Goal: Task Accomplishment & Management: Manage account settings

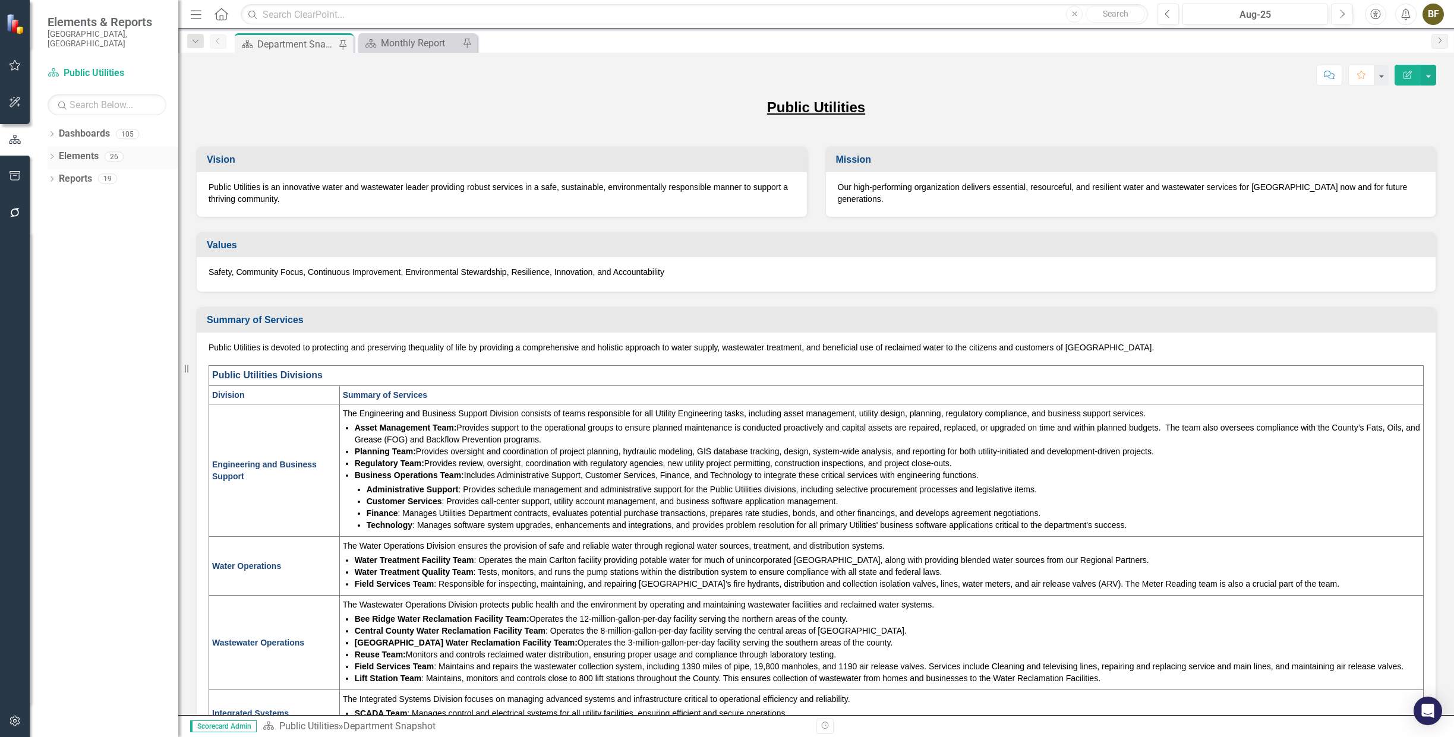
click at [57, 147] on div "Dropdown Elements 26" at bounding box center [113, 158] width 131 height 23
click at [54, 154] on icon "Dropdown" at bounding box center [52, 157] width 8 height 7
click at [54, 243] on div "Dropdown" at bounding box center [52, 248] width 8 height 10
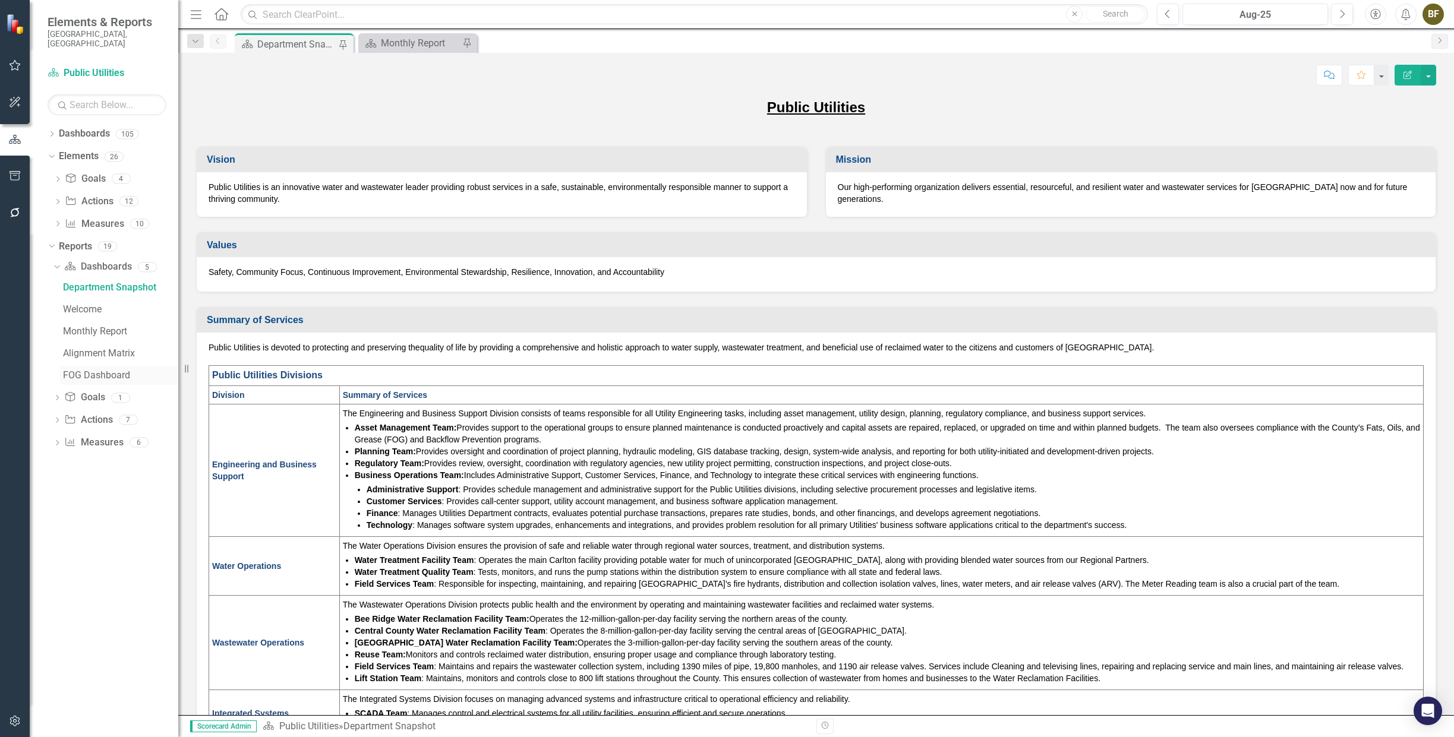
click at [89, 370] on div "FOG Dashboard" at bounding box center [120, 375] width 115 height 11
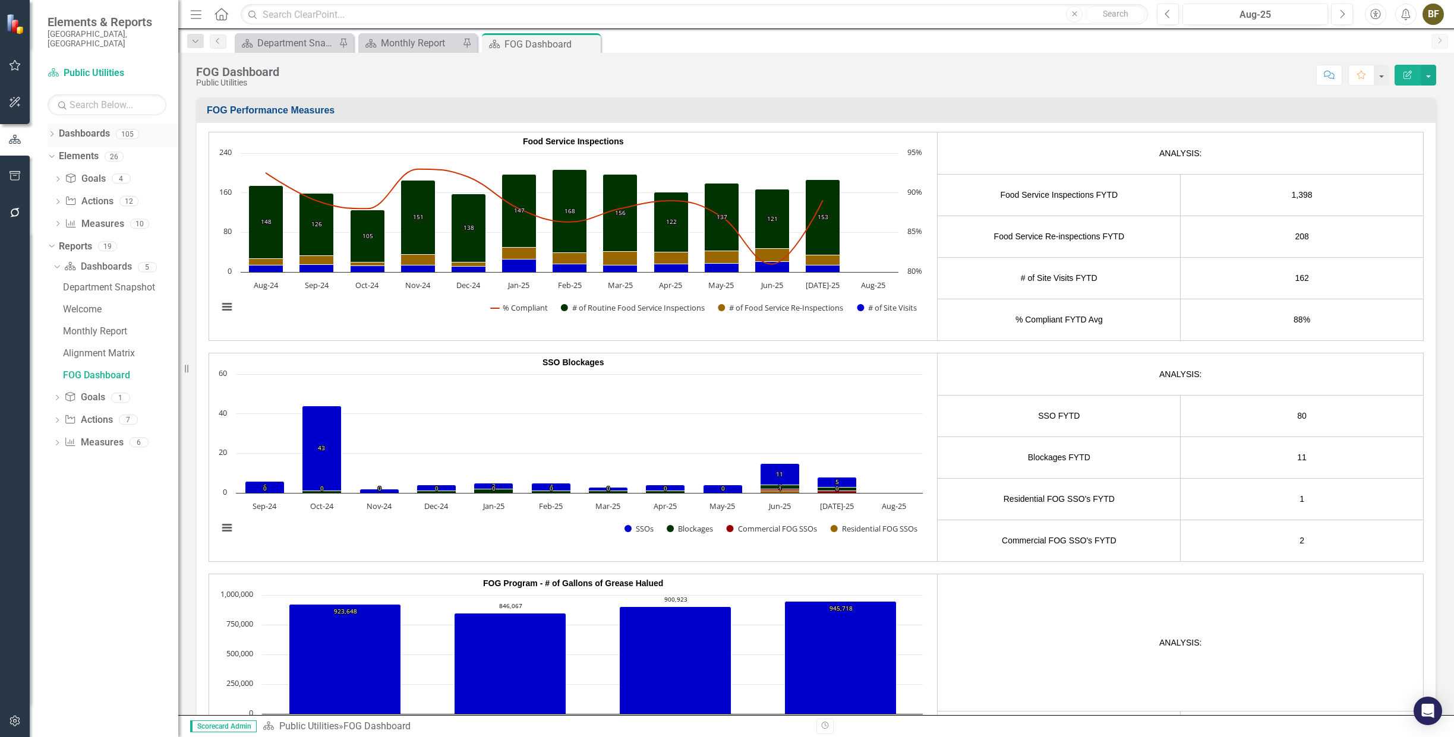
click at [55, 132] on icon "Dropdown" at bounding box center [52, 135] width 8 height 7
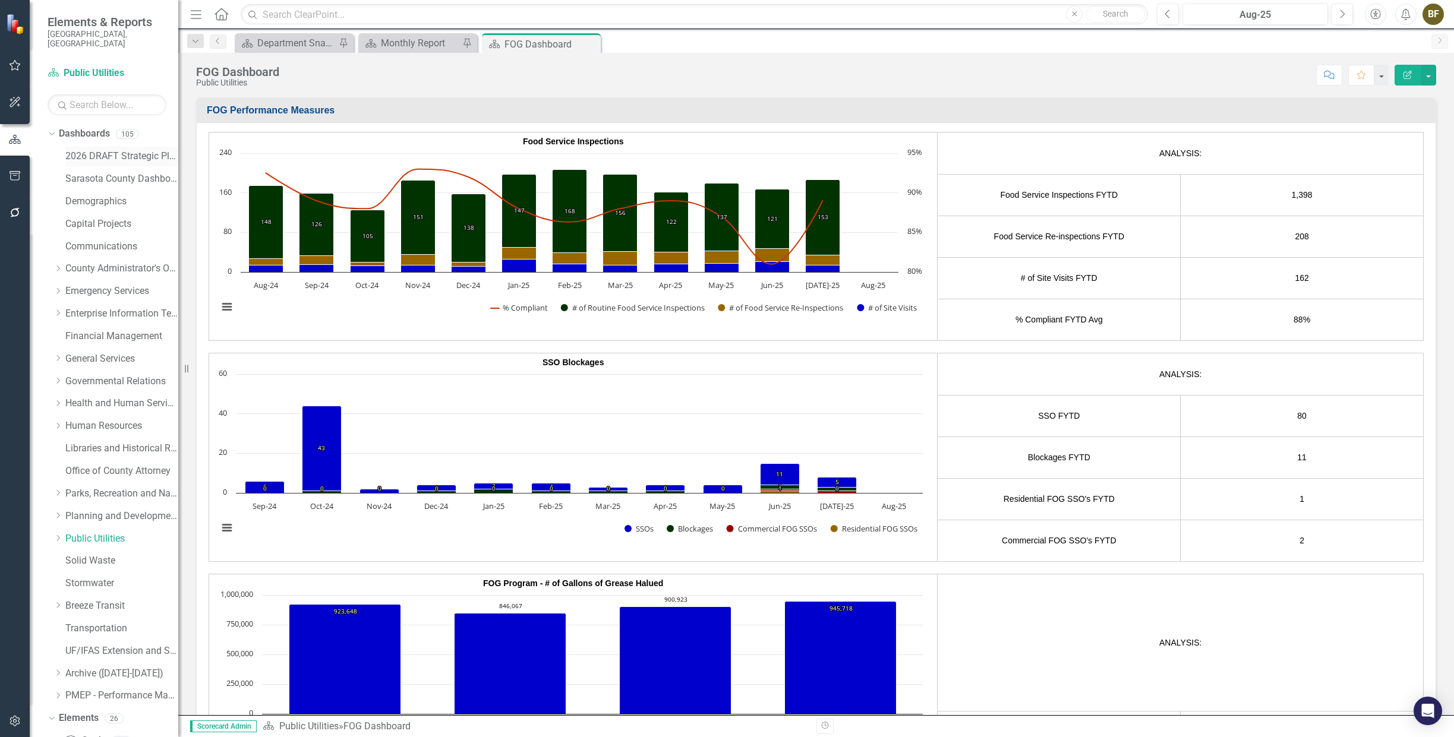
click at [90, 150] on link "2026 DRAFT Strategic Plan" at bounding box center [121, 157] width 113 height 14
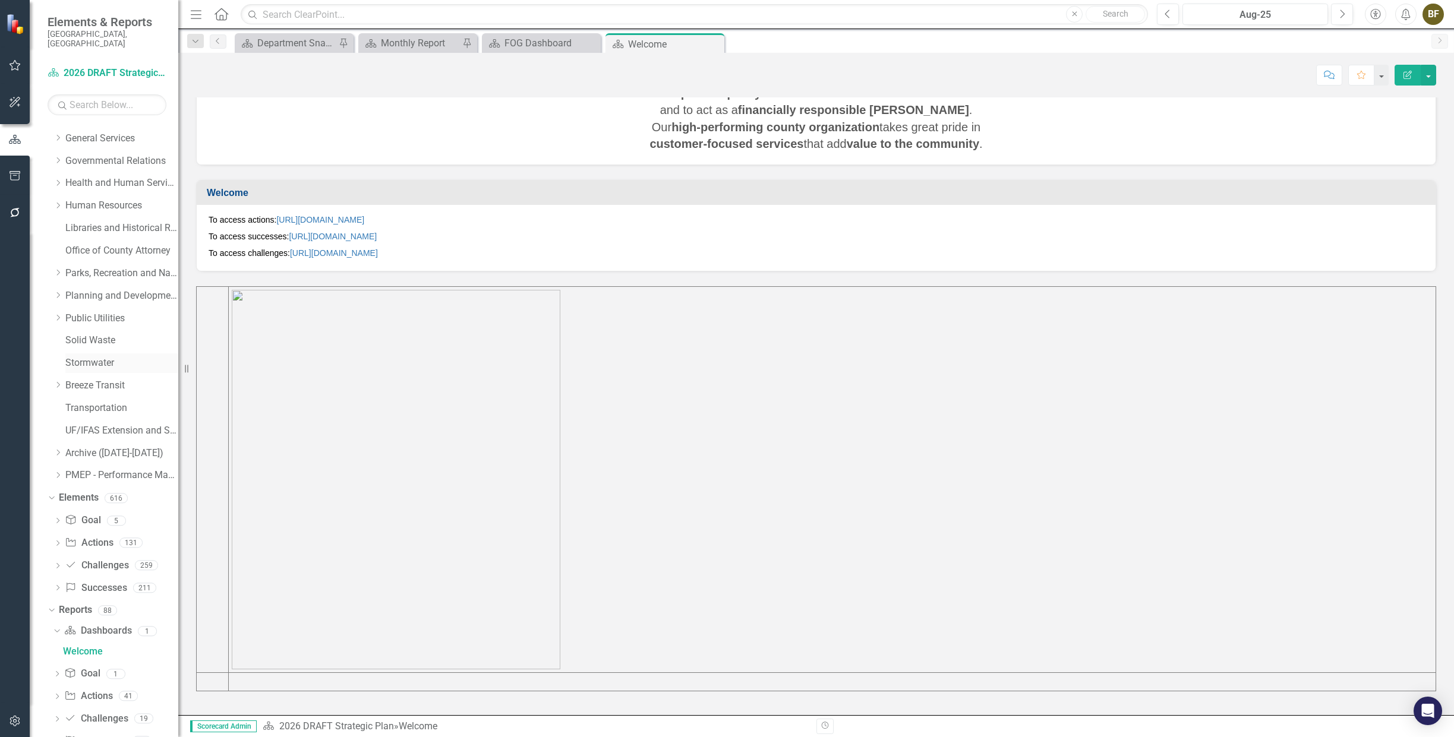
scroll to position [245, 0]
click at [59, 289] on icon "Dropdown" at bounding box center [57, 292] width 9 height 7
click at [93, 309] on link "Public Utilities Strategic Plan" at bounding box center [127, 316] width 101 height 14
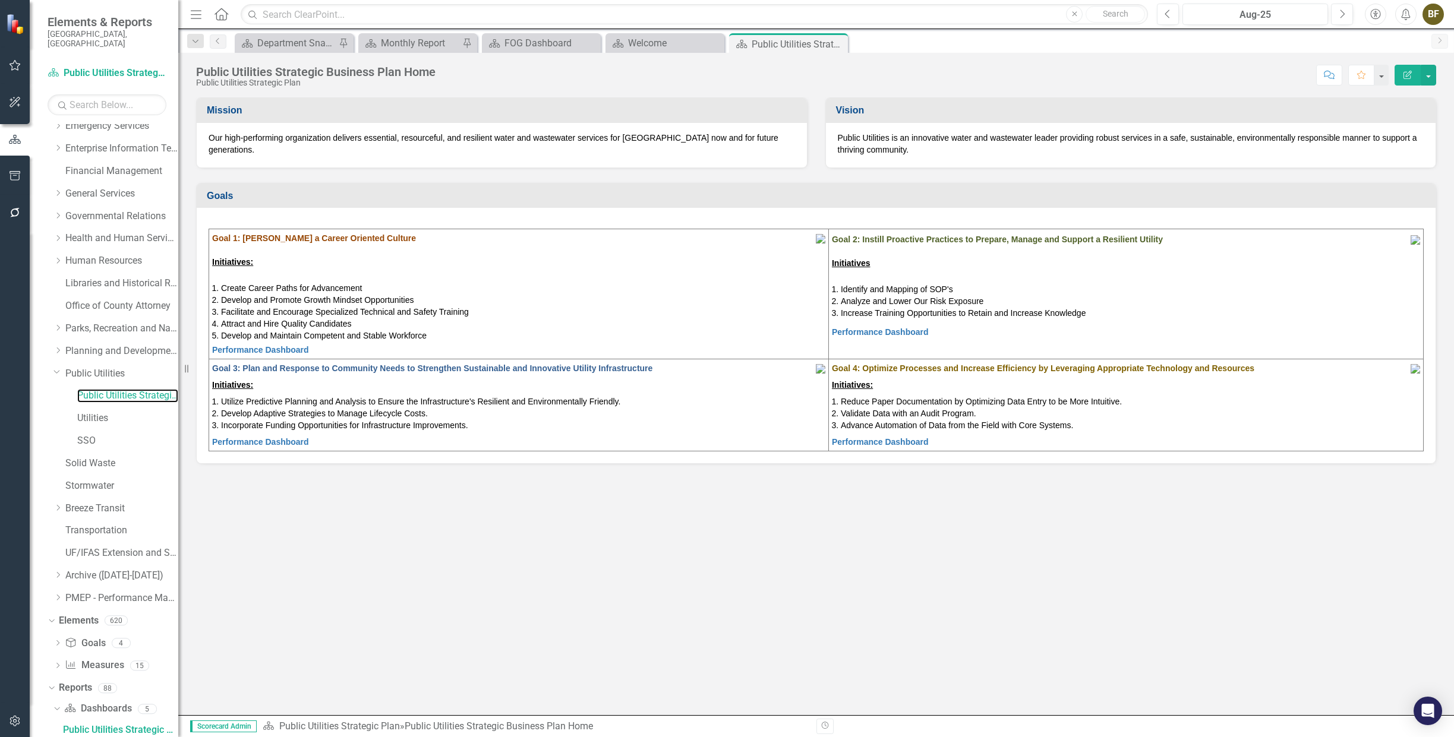
scroll to position [157, 0]
click at [525, 43] on div "FOG Dashboard" at bounding box center [544, 43] width 78 height 15
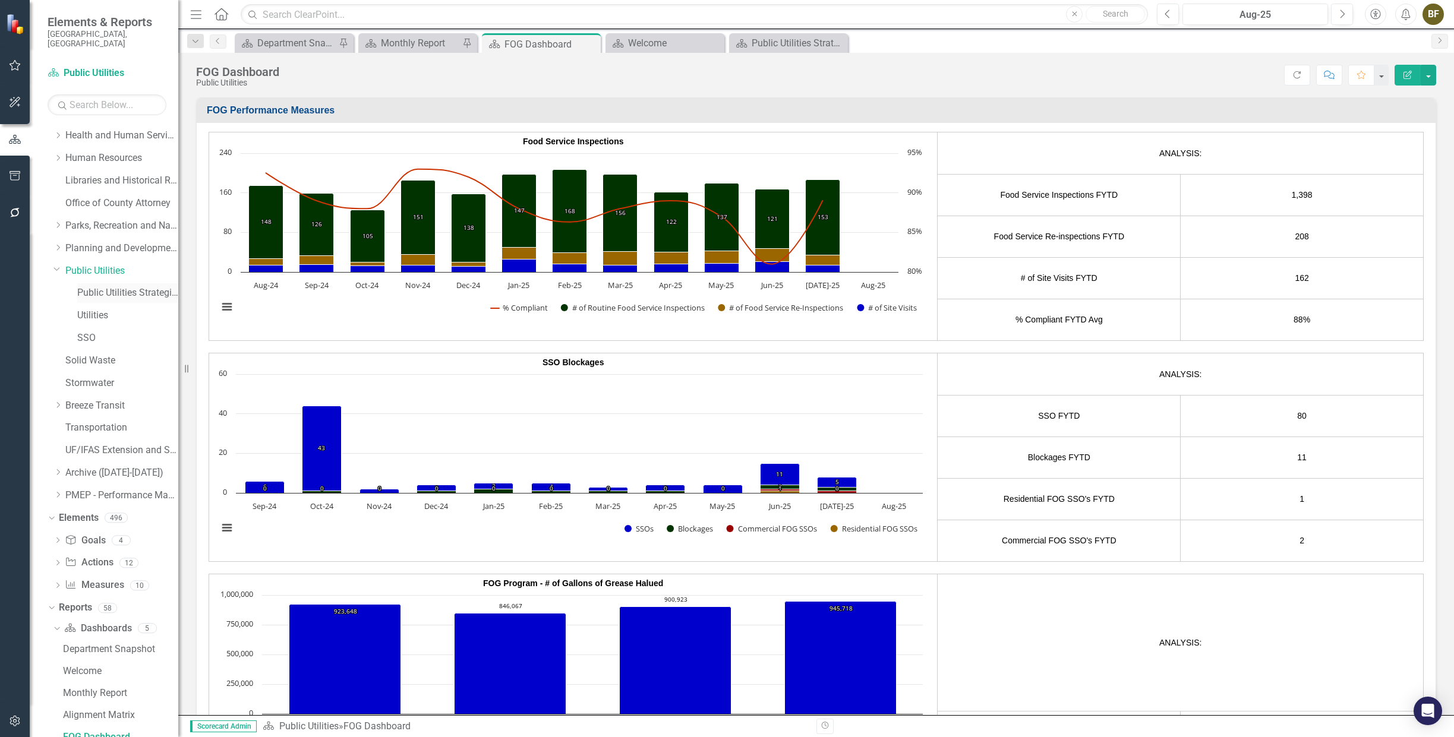
click at [134, 288] on link "Public Utilities Strategic Plan" at bounding box center [127, 293] width 101 height 14
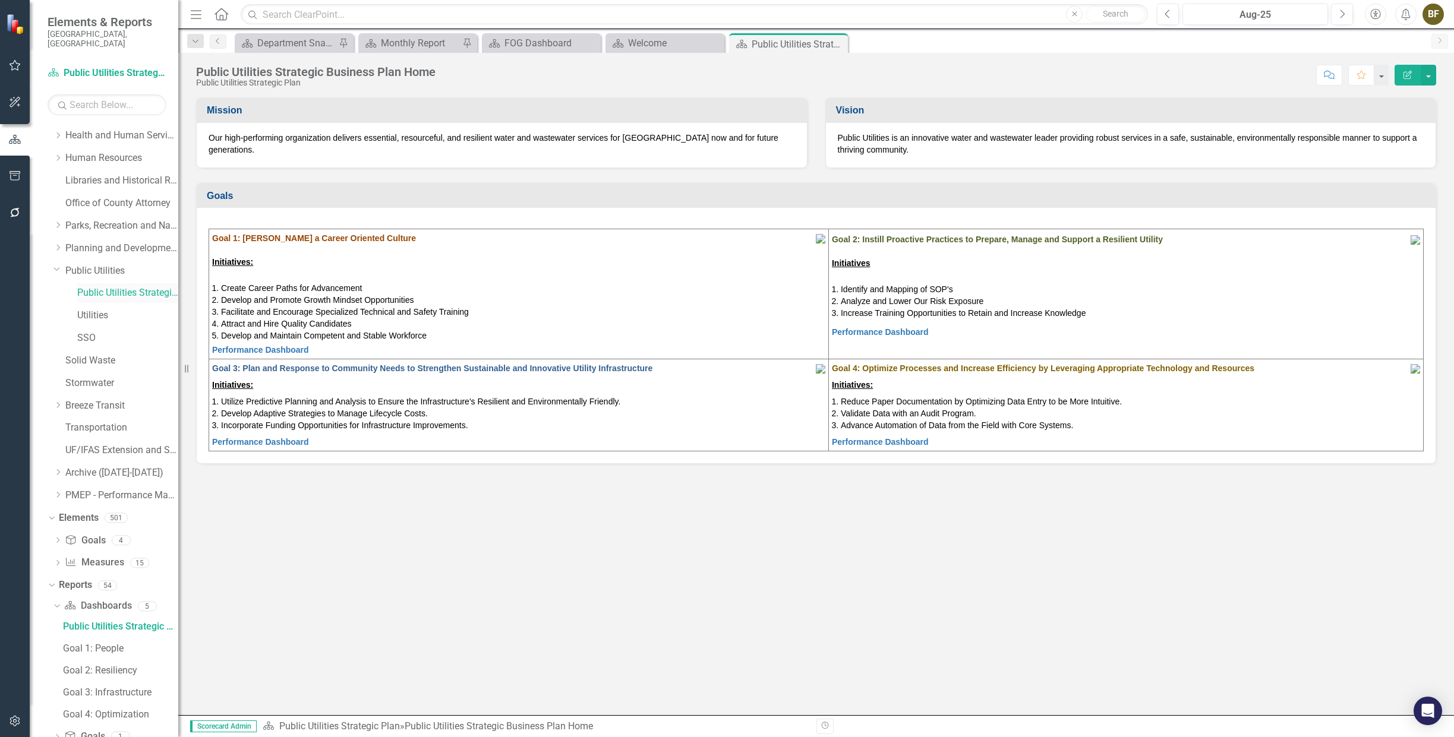
scroll to position [157, 0]
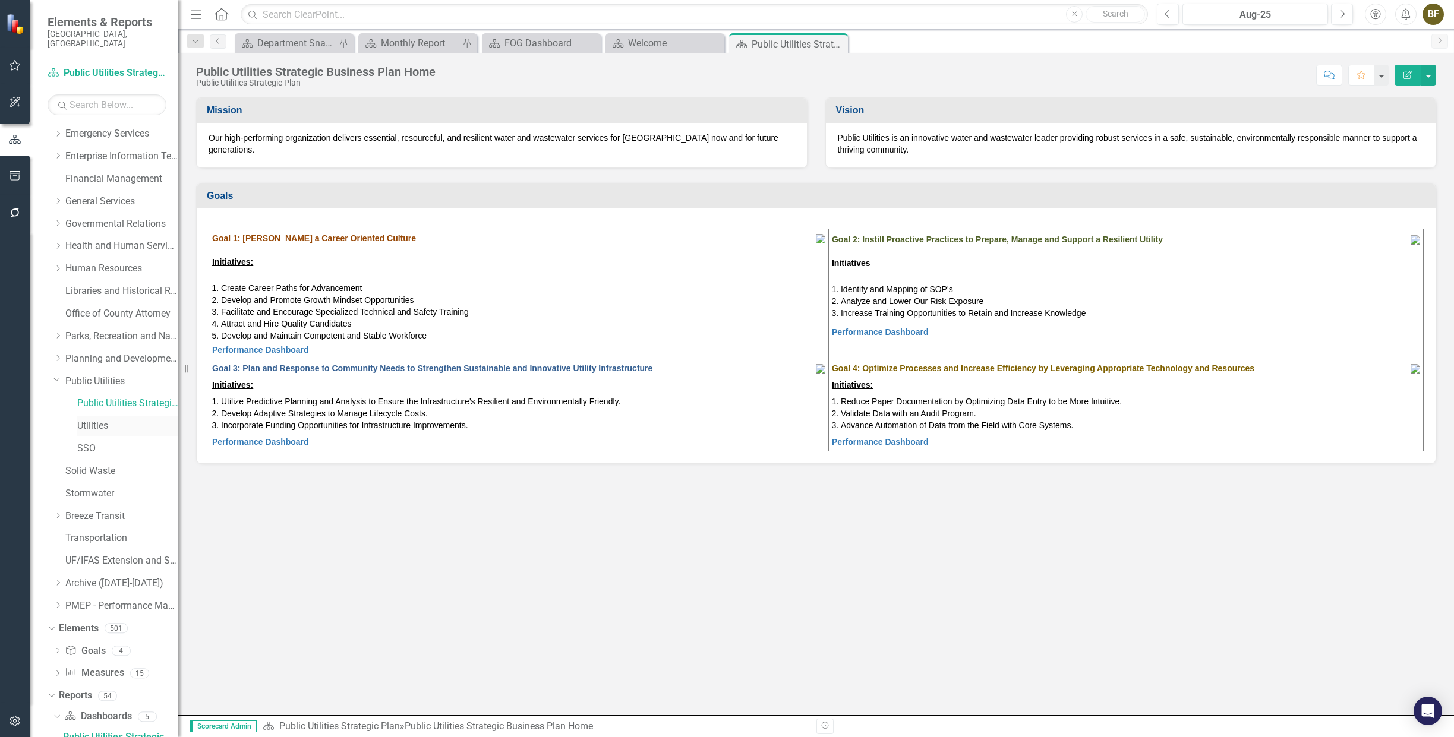
click at [89, 420] on link "Utilities" at bounding box center [127, 427] width 101 height 14
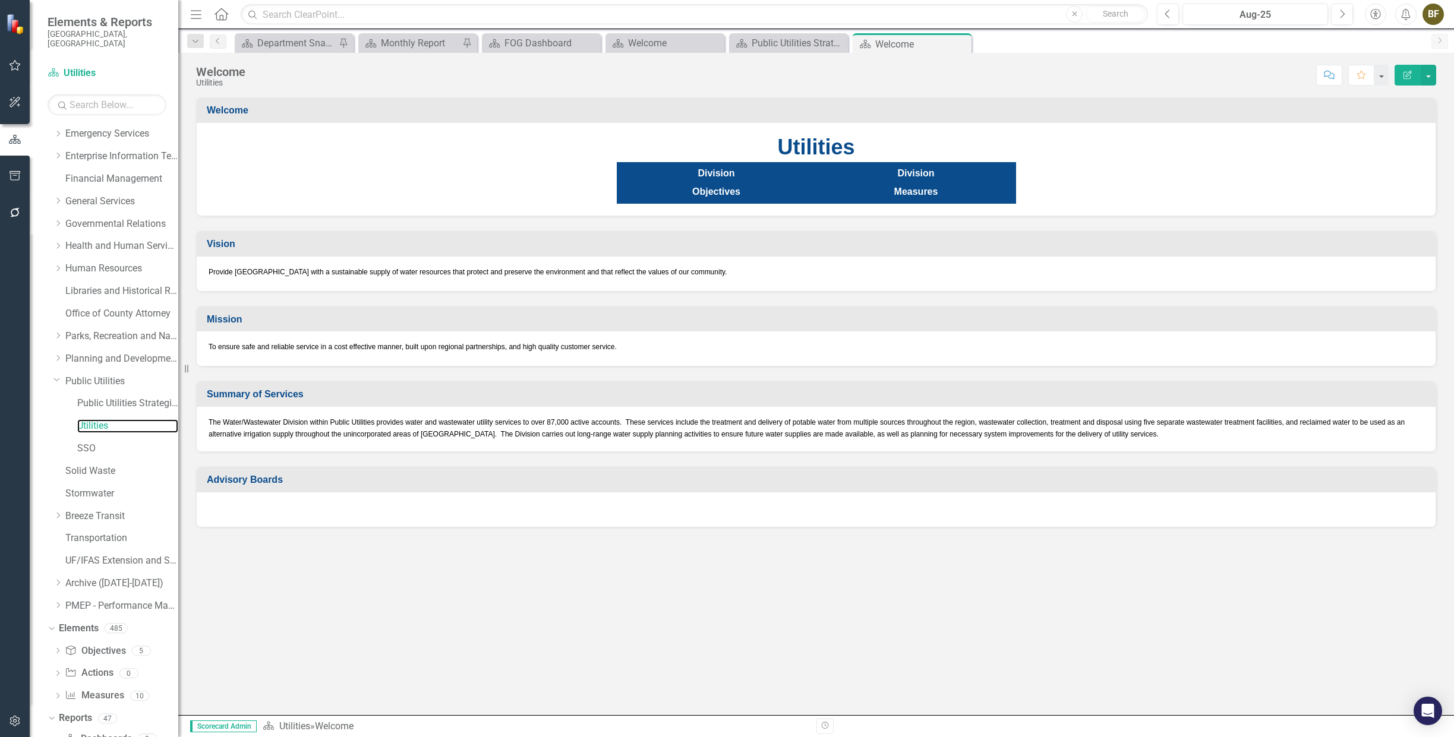
scroll to position [180, 0]
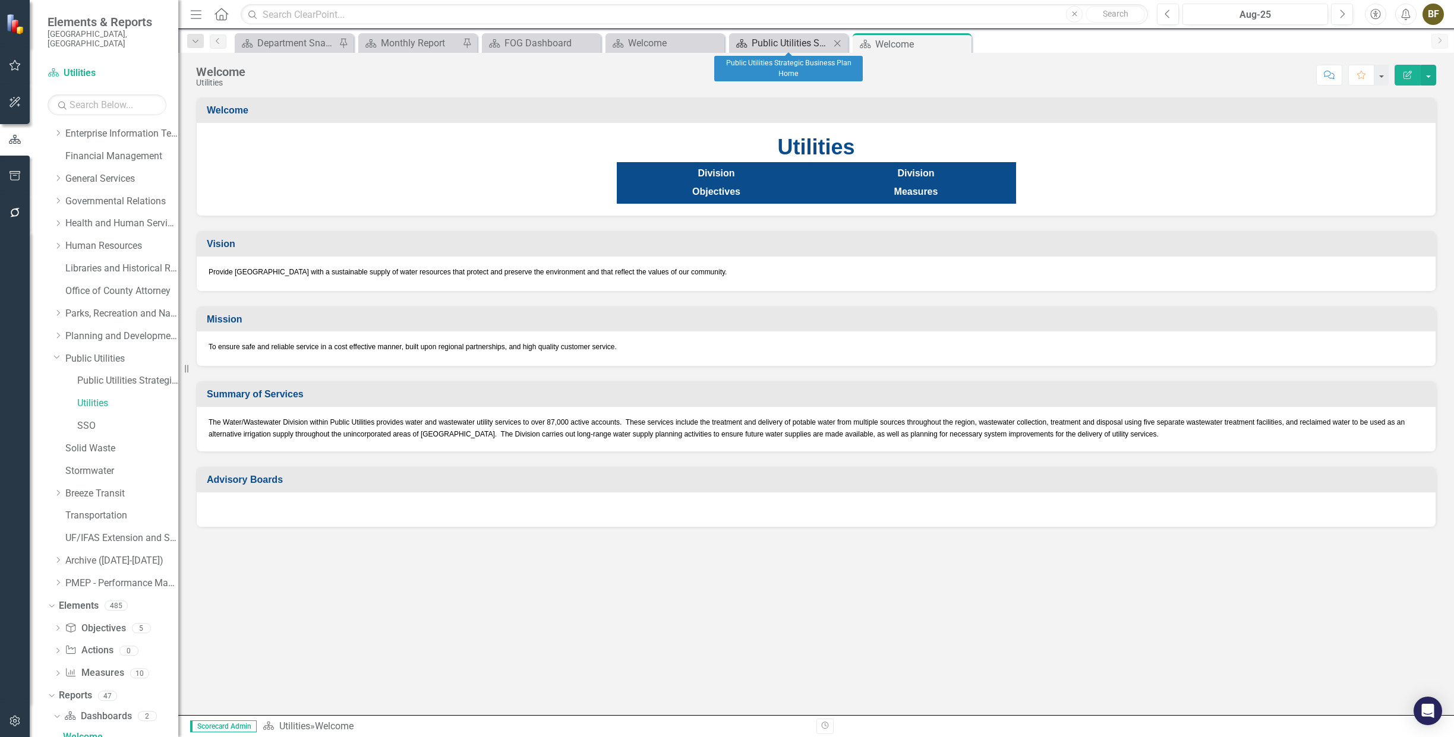
click at [770, 44] on div "Public Utilities Strategic Business Plan Home" at bounding box center [791, 43] width 78 height 15
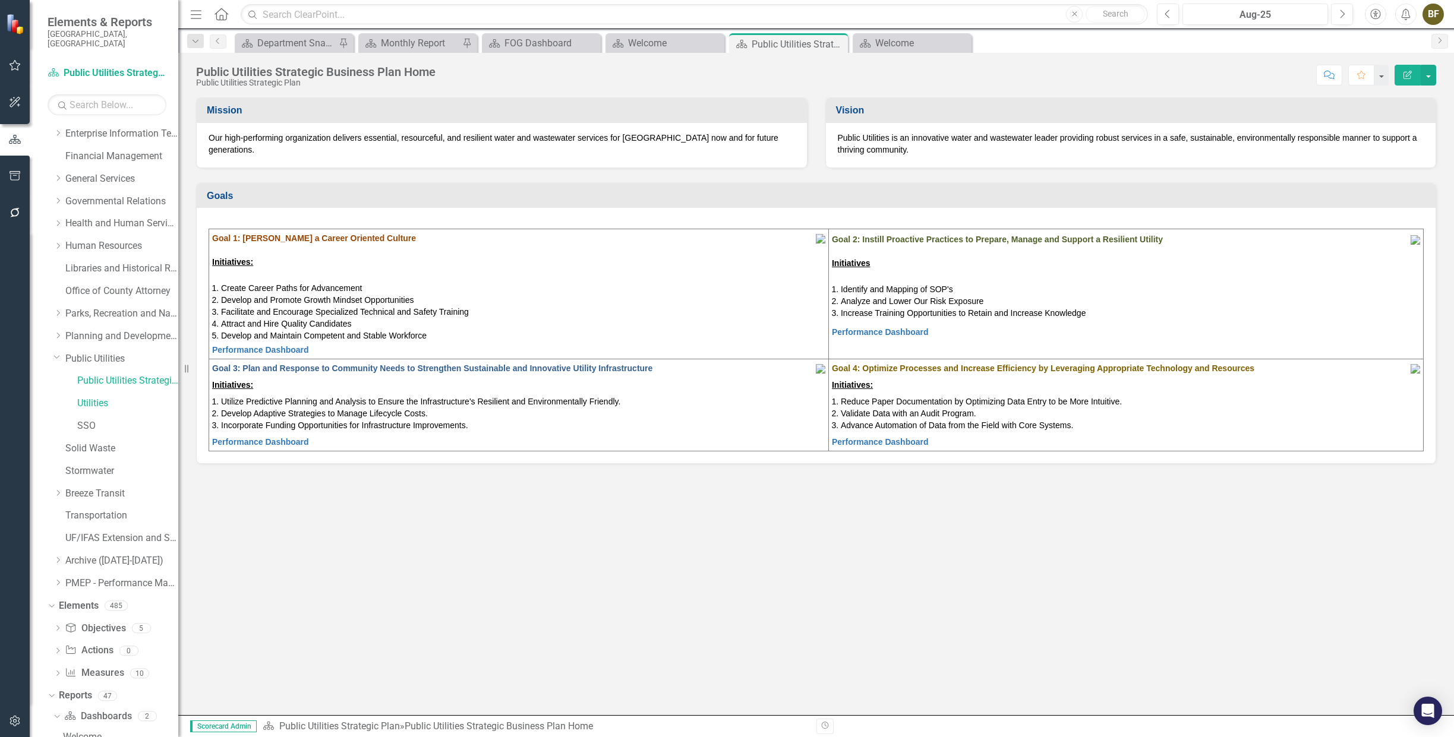
scroll to position [157, 0]
click at [91, 397] on link "Public Utilities Strategic Plan" at bounding box center [127, 404] width 101 height 14
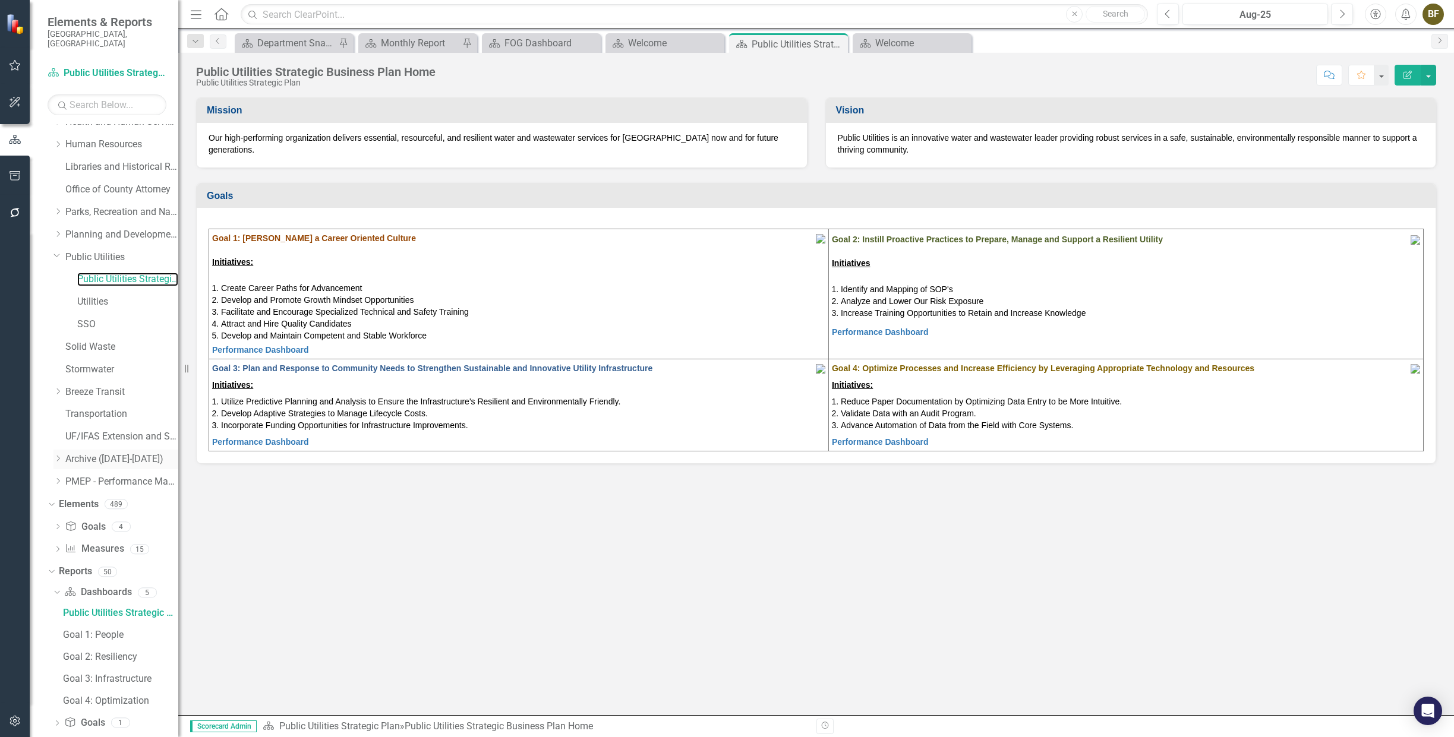
scroll to position [311, 0]
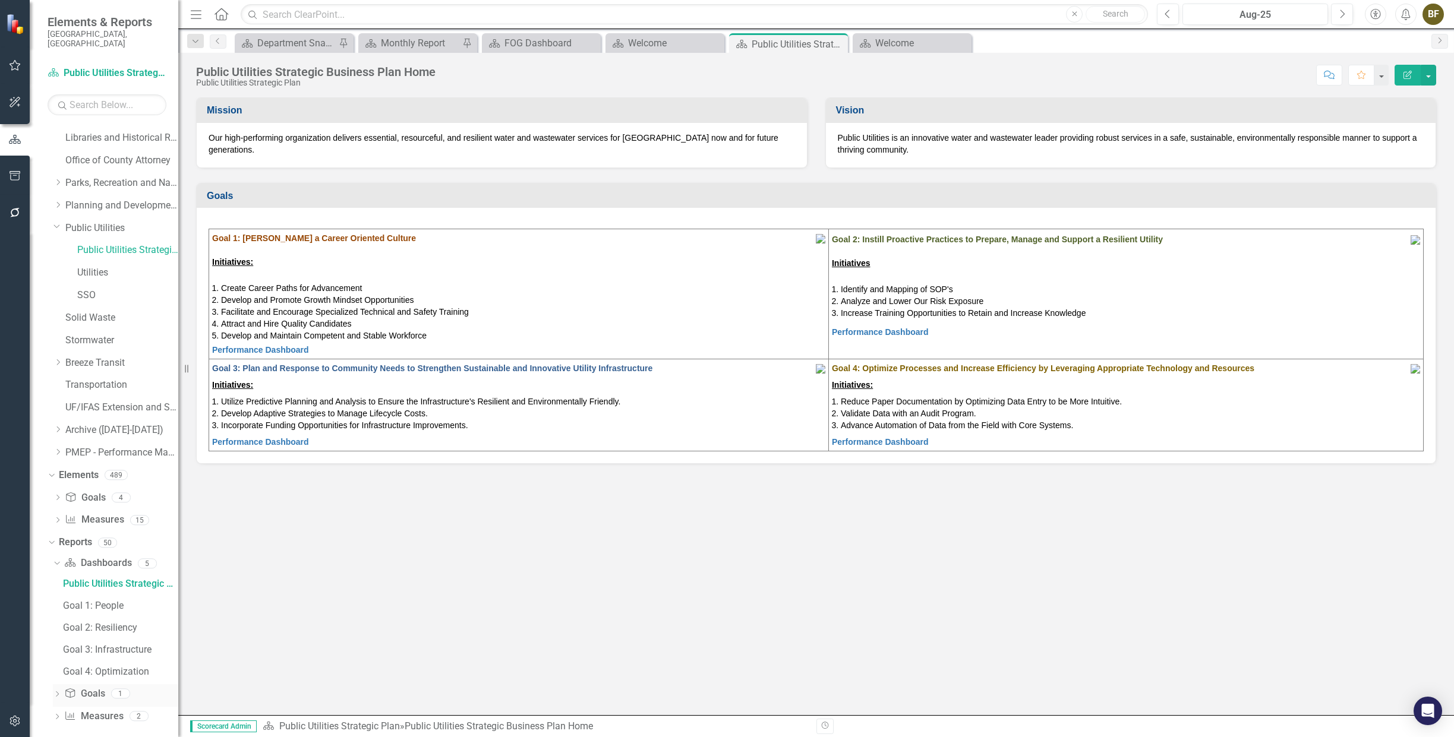
click at [56, 692] on icon "Dropdown" at bounding box center [57, 695] width 8 height 7
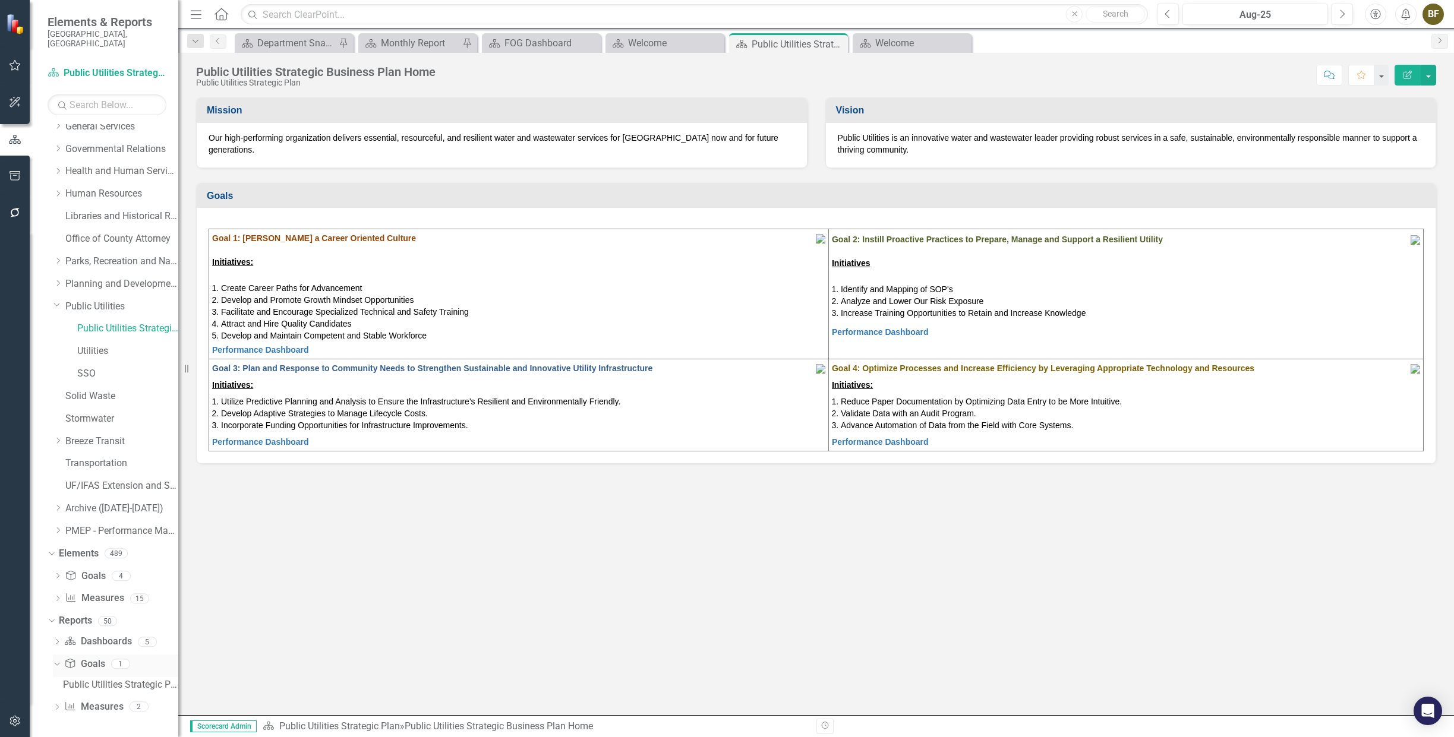
scroll to position [223, 0]
click at [90, 689] on div "Public Utilities Strategic Plan Goals" at bounding box center [120, 694] width 115 height 11
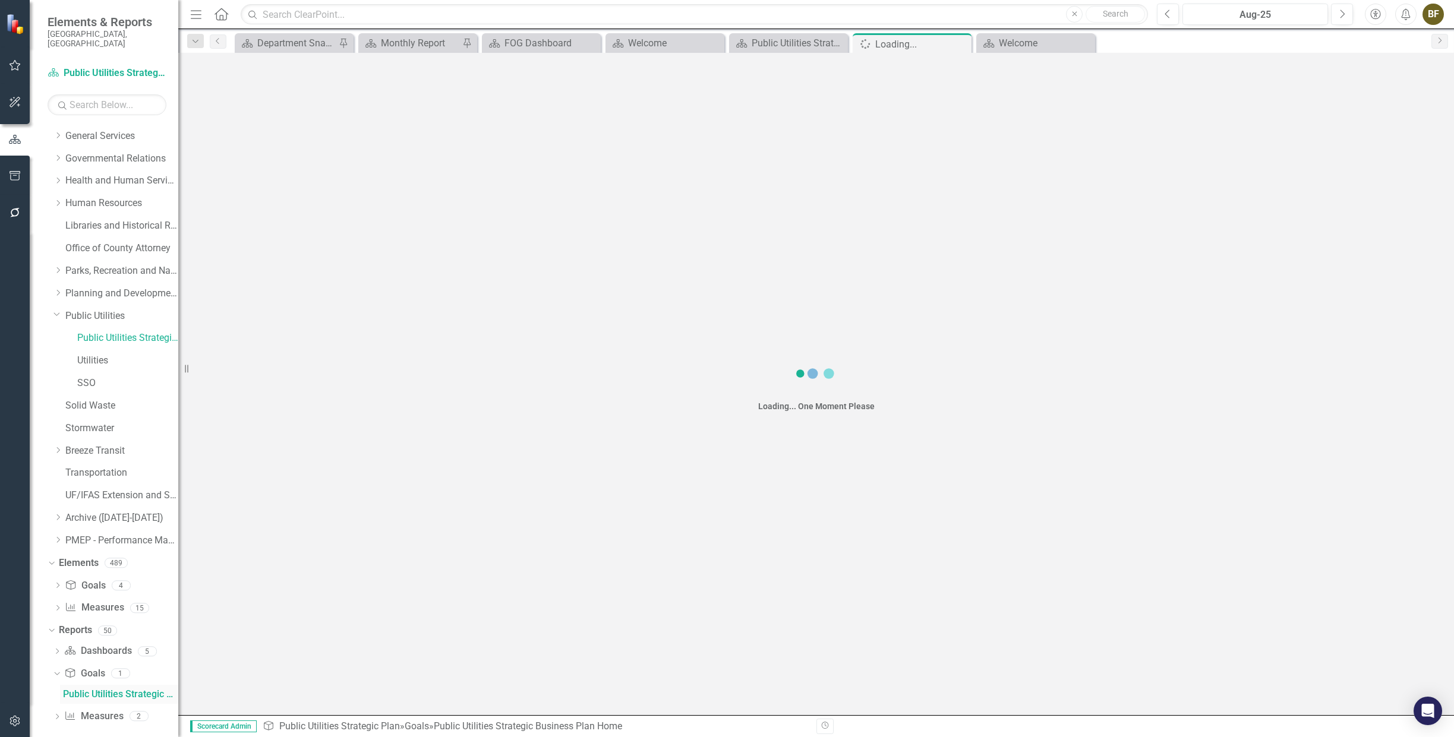
scroll to position [180, 0]
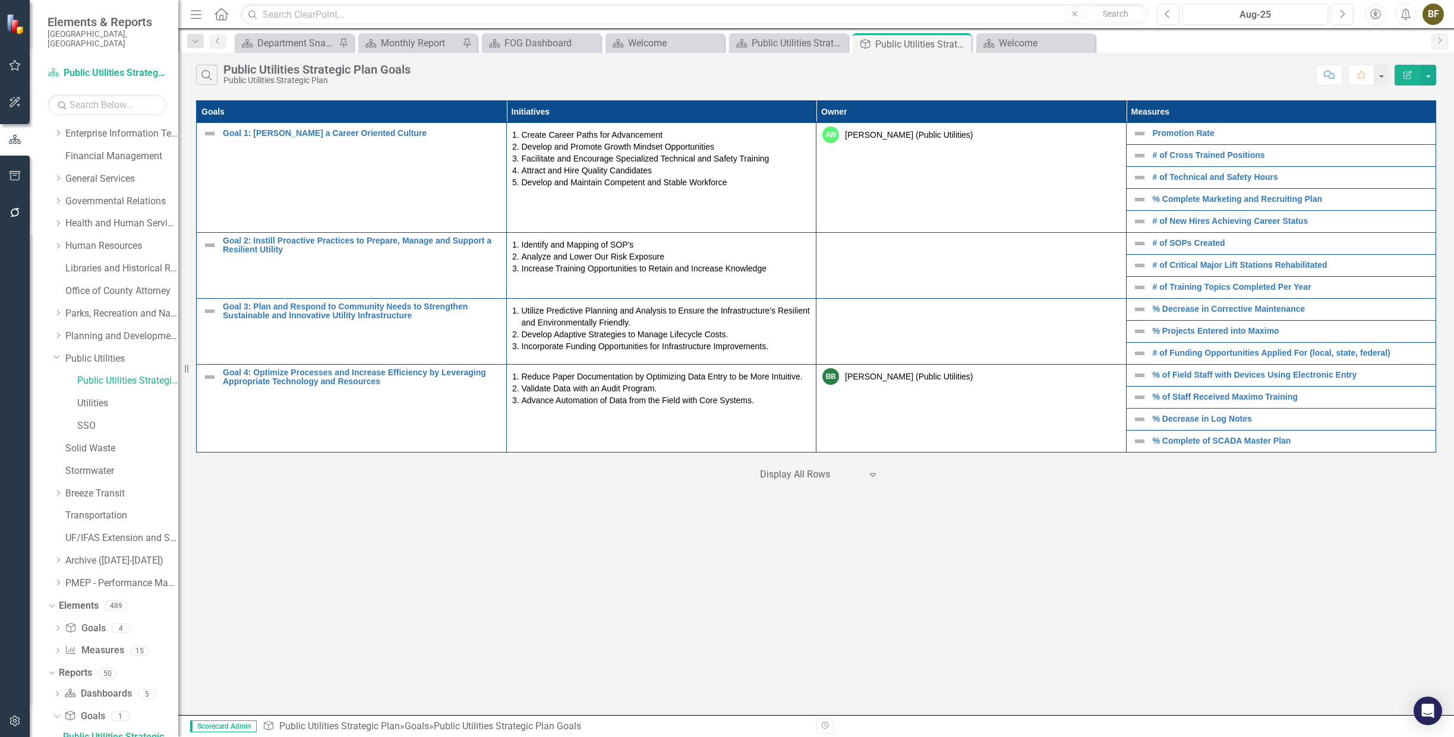
click at [780, 477] on div at bounding box center [810, 475] width 101 height 16
drag, startPoint x: 801, startPoint y: 572, endPoint x: 792, endPoint y: 570, distance: 9.8
click at [800, 572] on div "Display All Rows" at bounding box center [822, 569] width 112 height 14
click at [780, 40] on div "Public Utilities Strategic Business Plan Home" at bounding box center [791, 43] width 78 height 15
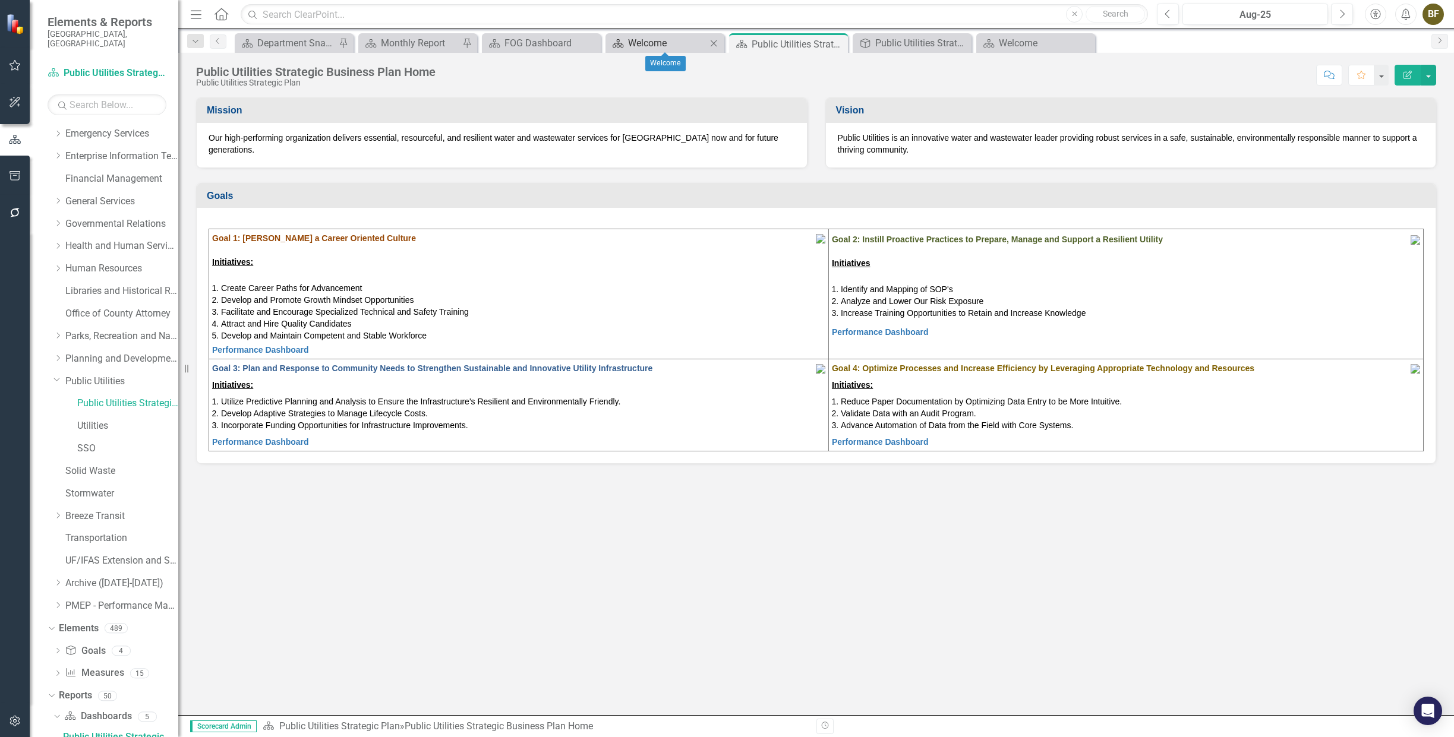
click at [661, 42] on div "Welcome" at bounding box center [667, 43] width 78 height 15
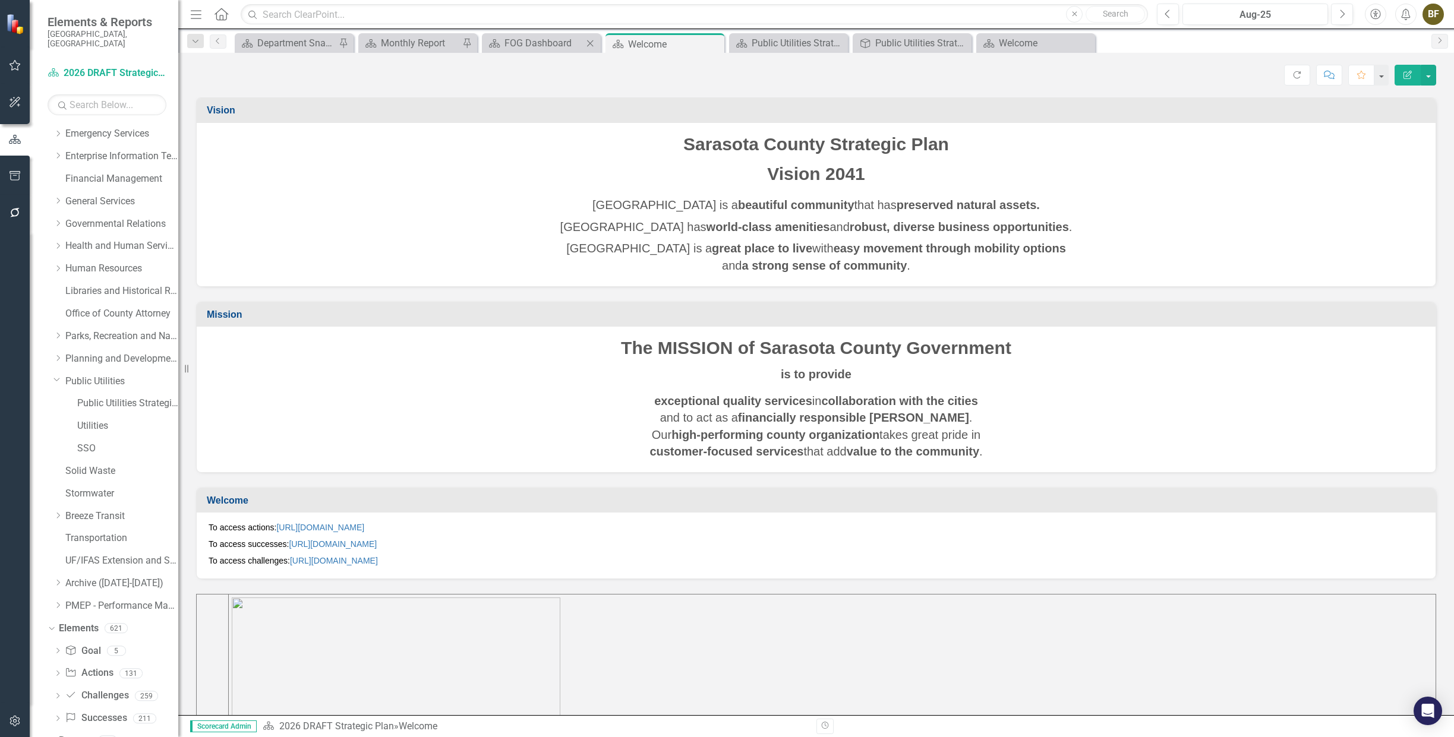
scroll to position [202, 0]
click at [538, 46] on div "FOG Dashboard" at bounding box center [544, 43] width 78 height 15
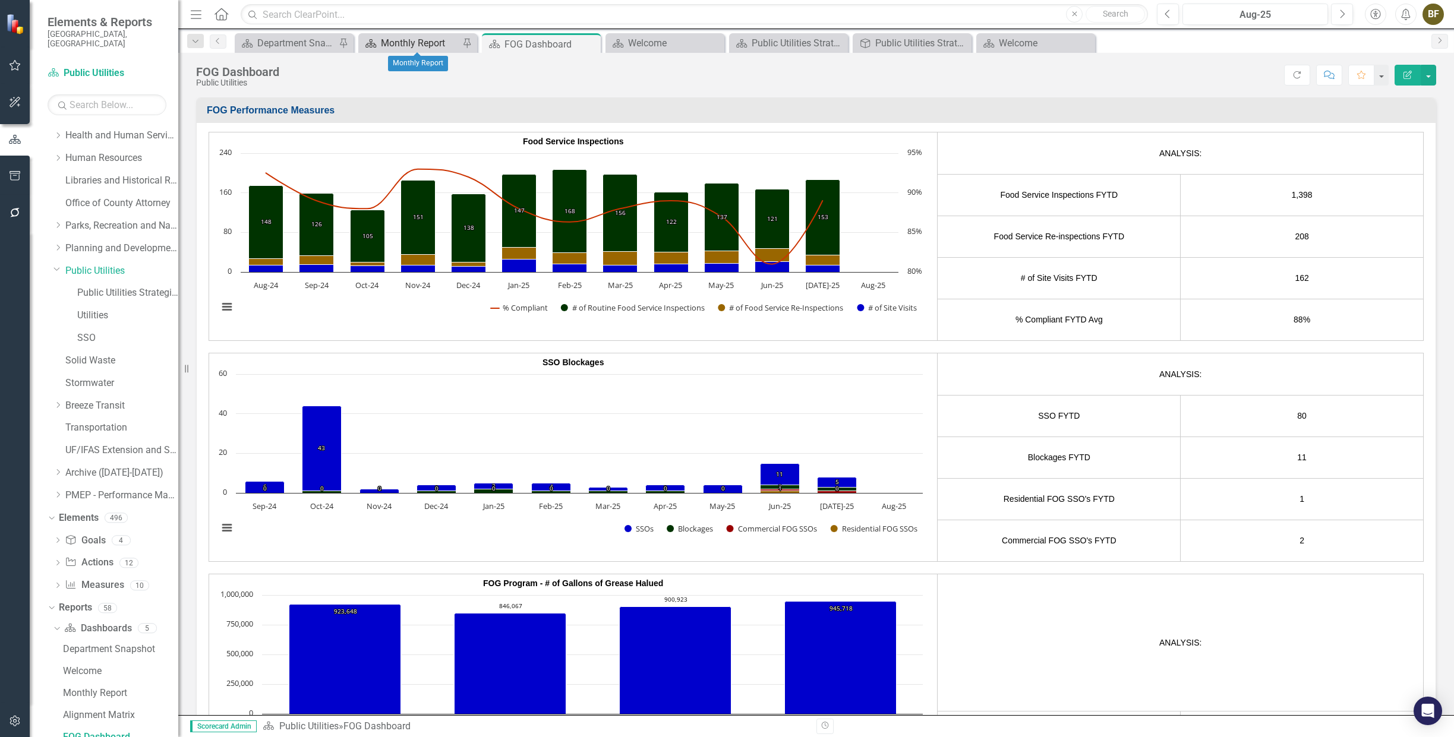
click at [411, 43] on div "Monthly Report" at bounding box center [420, 43] width 78 height 15
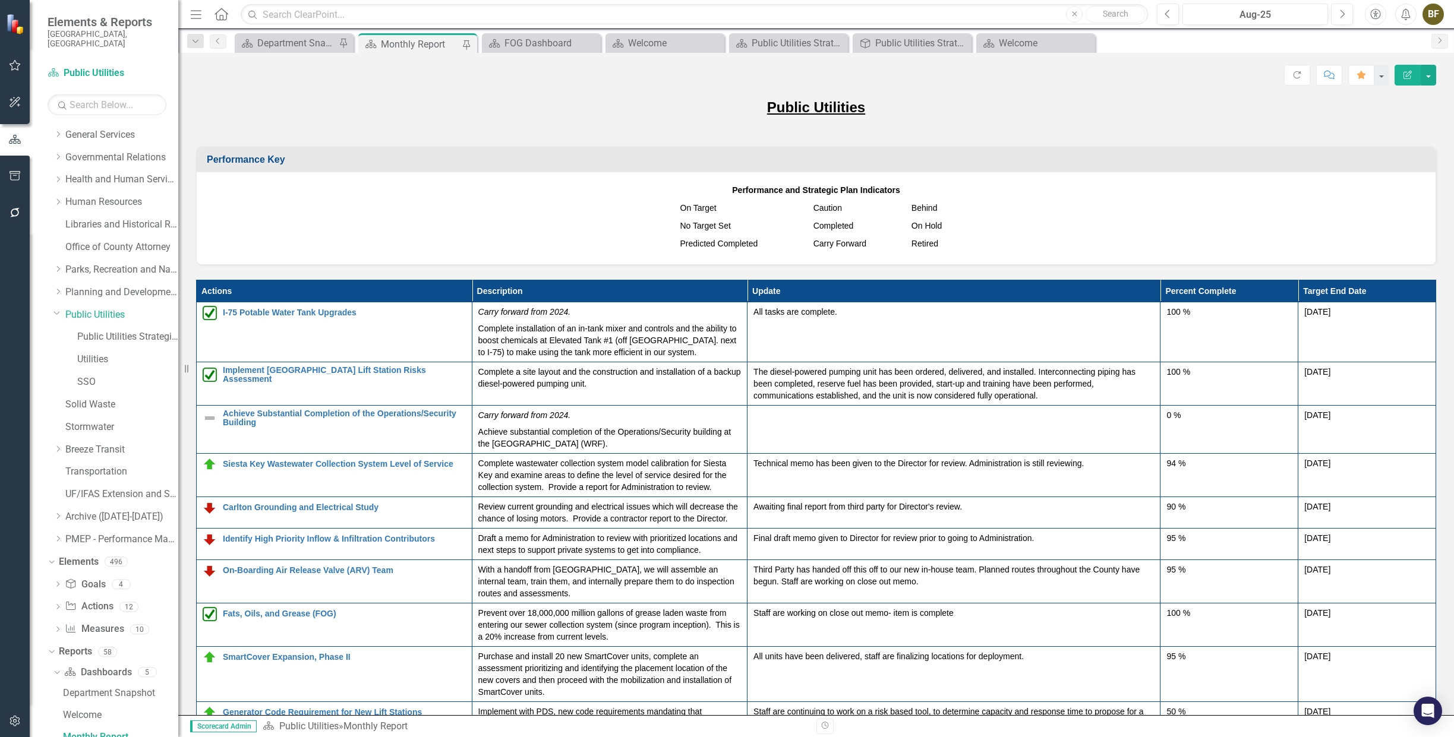
scroll to position [14, 0]
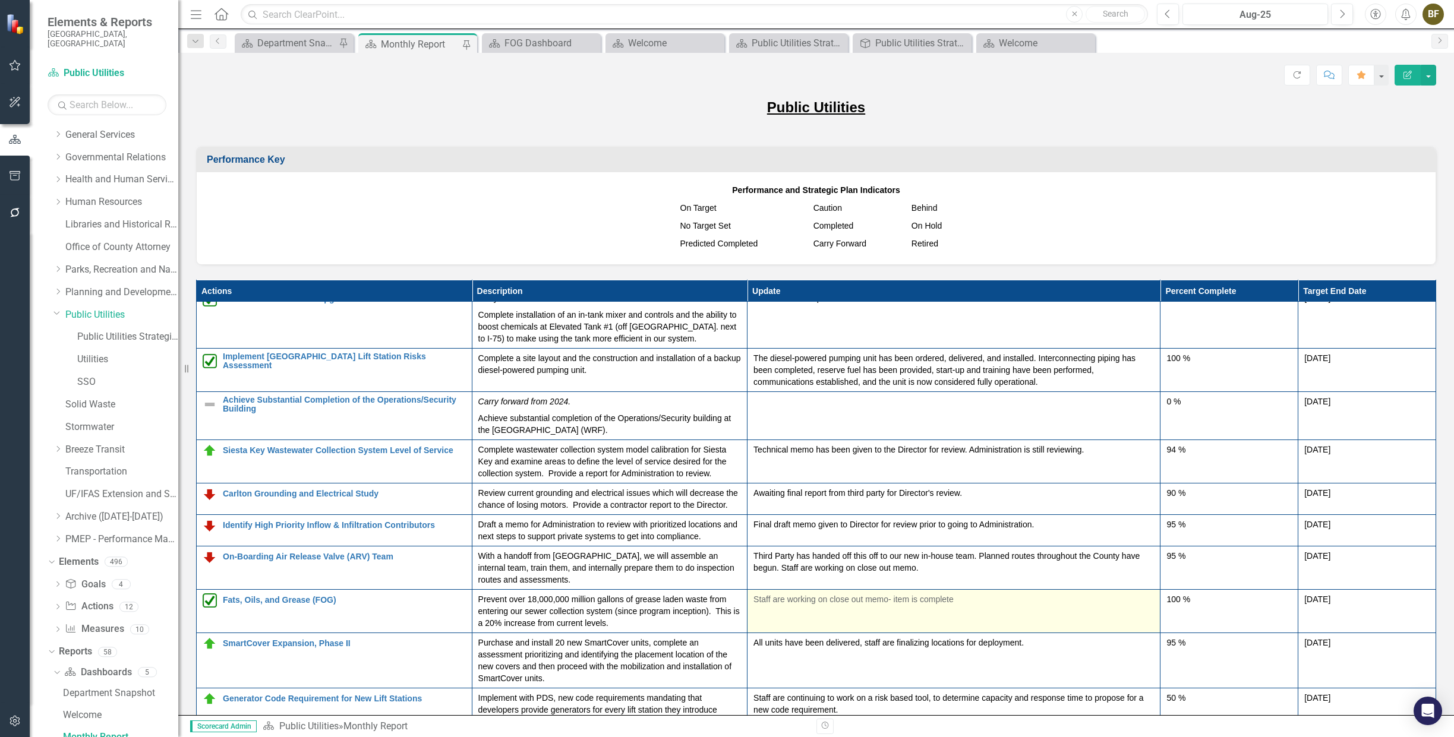
click at [903, 605] on p "Staff are working on close out memo- item is complete" at bounding box center [953, 600] width 401 height 12
click at [759, 604] on p "Staff are working on close out memo- item is complete" at bounding box center [953, 600] width 401 height 12
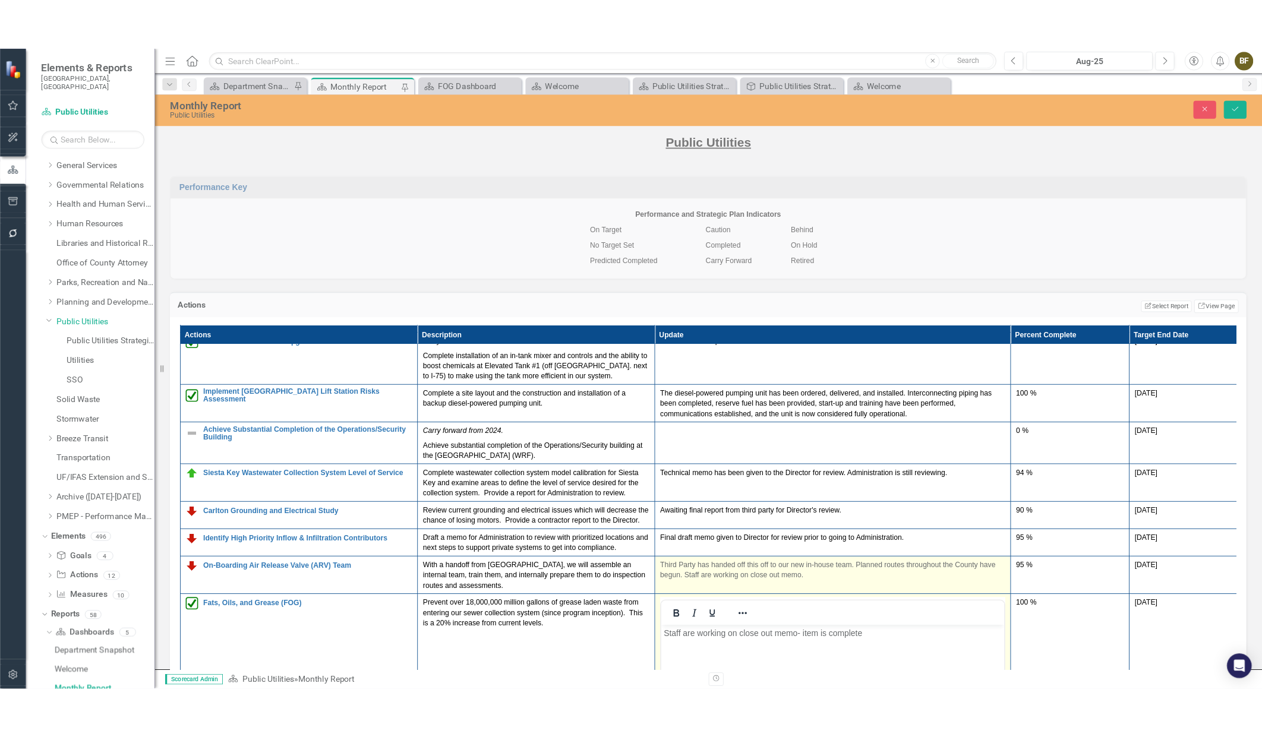
scroll to position [0, 0]
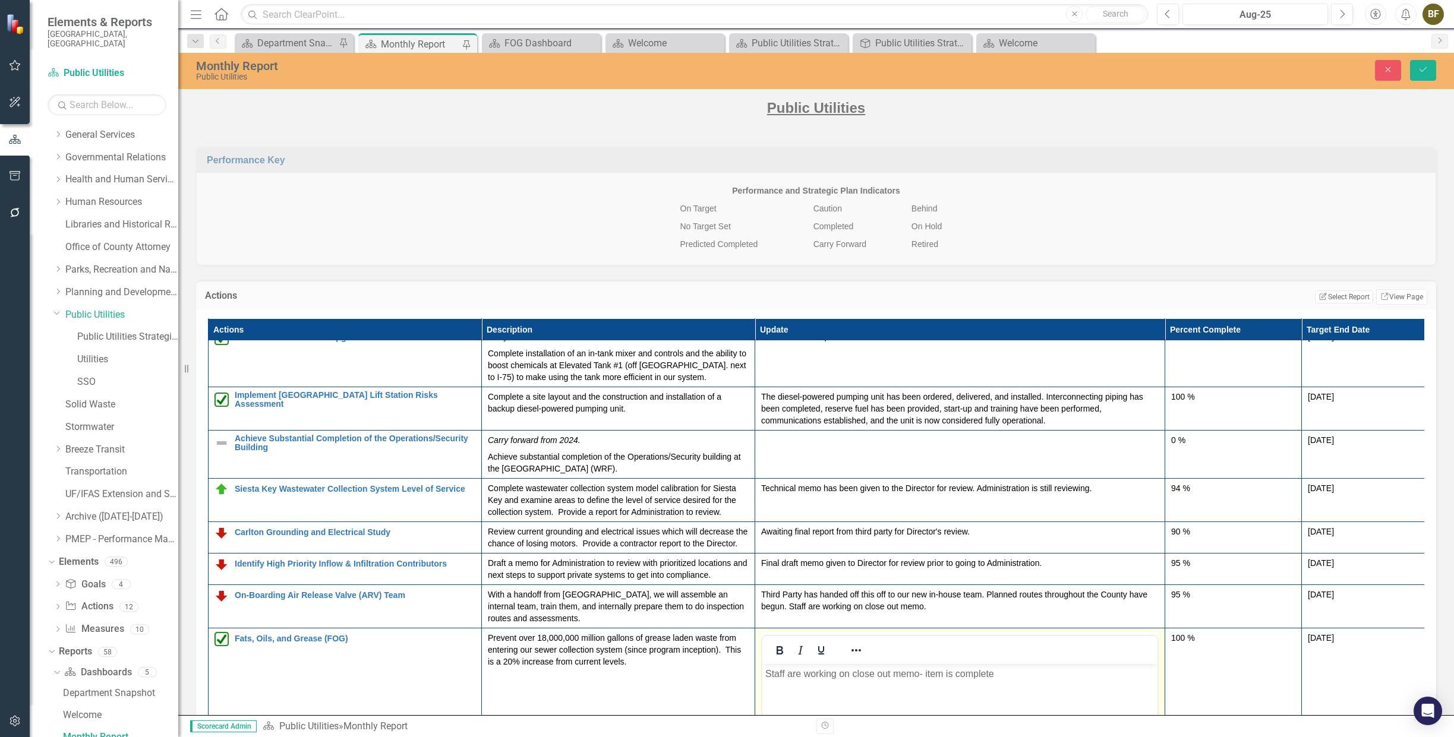
drag, startPoint x: 997, startPoint y: 673, endPoint x: 1519, endPoint y: 1349, distance: 854.5
click at [803, 672] on p "Staff are working on close out memo- item is complete" at bounding box center [959, 674] width 389 height 14
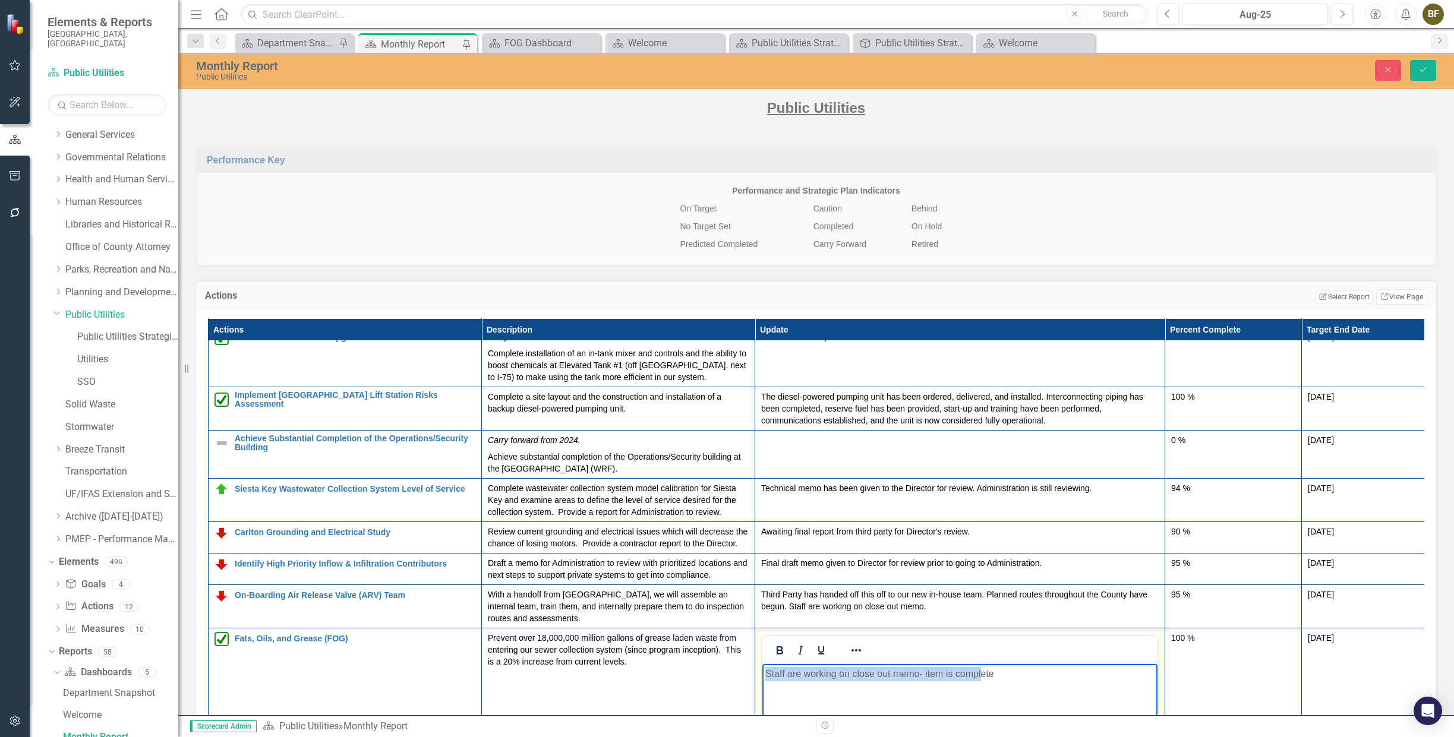
drag, startPoint x: 768, startPoint y: 674, endPoint x: 983, endPoint y: 702, distance: 216.9
drag, startPoint x: 998, startPoint y: 677, endPoint x: 1521, endPoint y: 1336, distance: 841.7
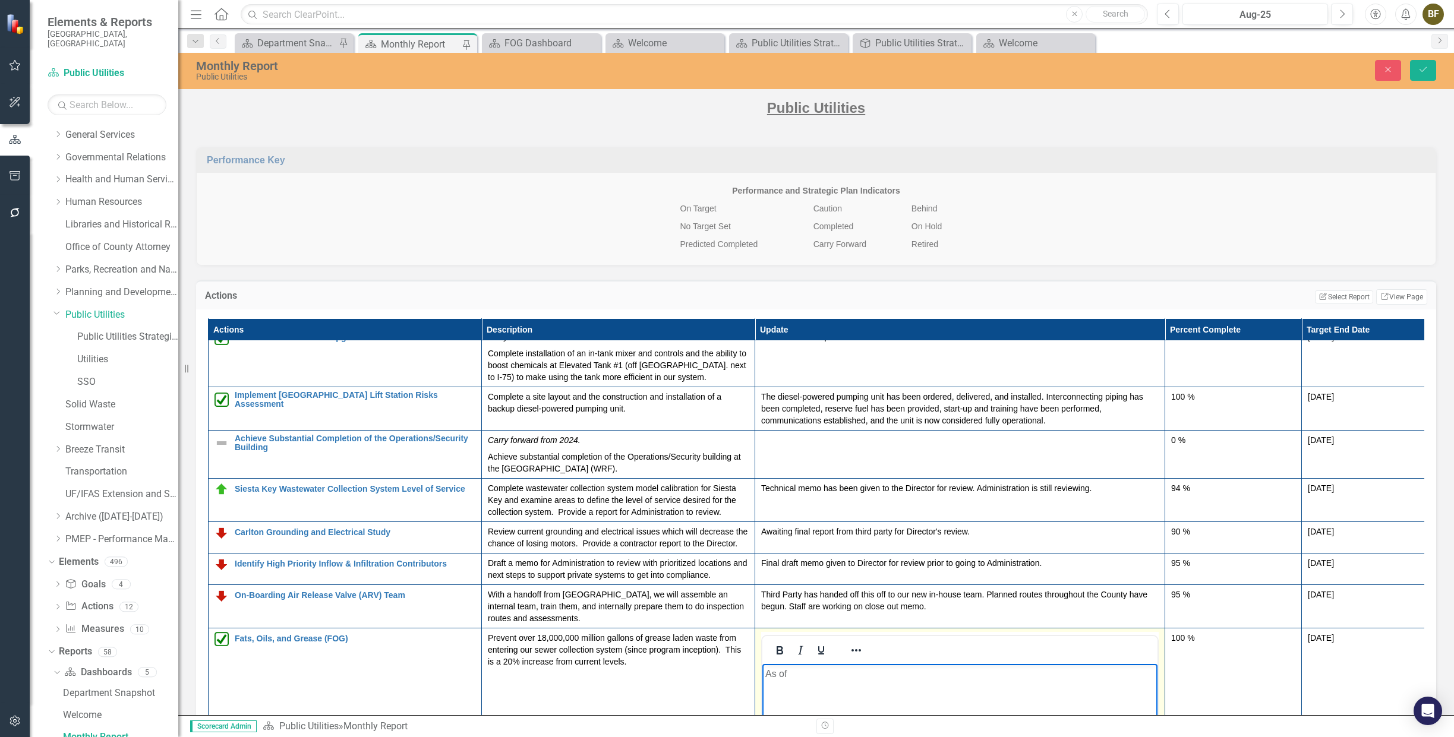
click at [805, 670] on p "As of" at bounding box center [959, 674] width 389 height 14
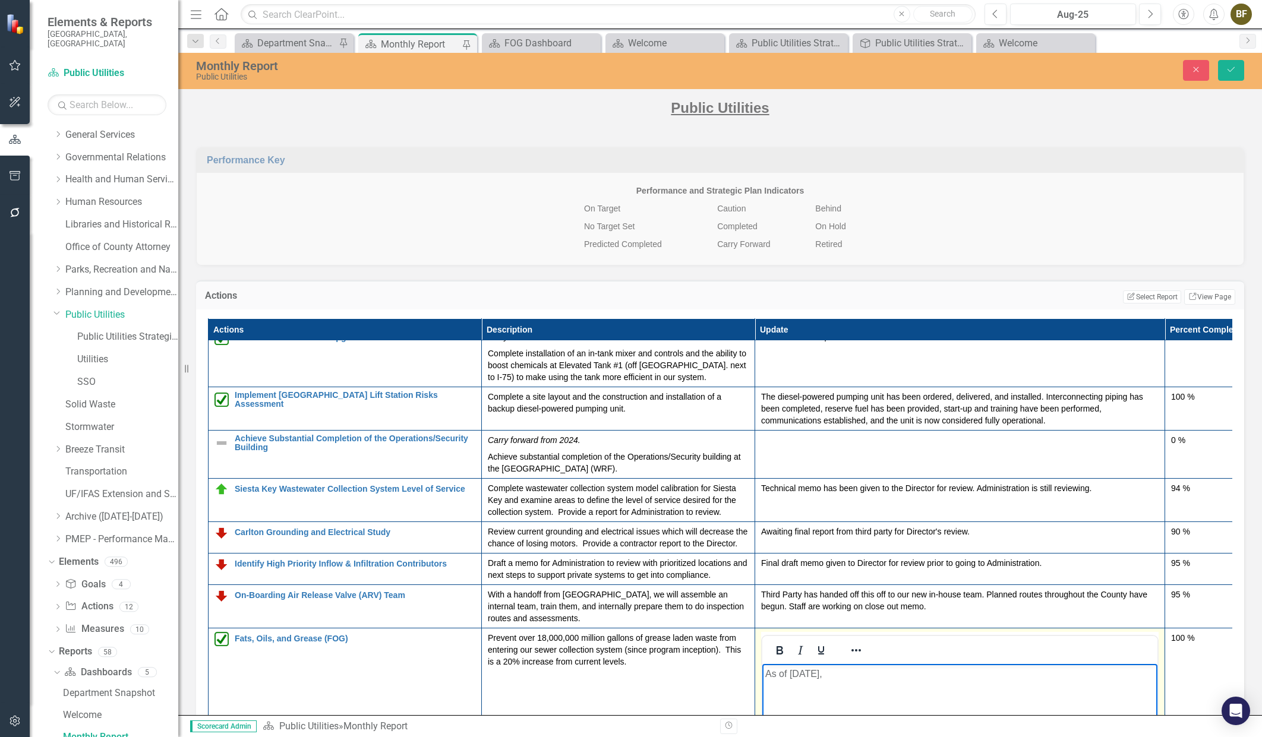
click at [845, 674] on p "As of [DATE]," at bounding box center [959, 674] width 389 height 14
click at [1067, 687] on p "As of [DATE], the FOG Program has successfully prevented over 18,315,496 gallon…" at bounding box center [959, 688] width 389 height 43
click at [921, 702] on p "As of [DATE], the FOG Program has successfully prevented over 18,315,496 gallon…" at bounding box center [959, 688] width 389 height 43
click at [914, 701] on p "As of [DATE], the FOG Program has successfully prevented over 18,315,496 gallon…" at bounding box center [959, 688] width 389 height 43
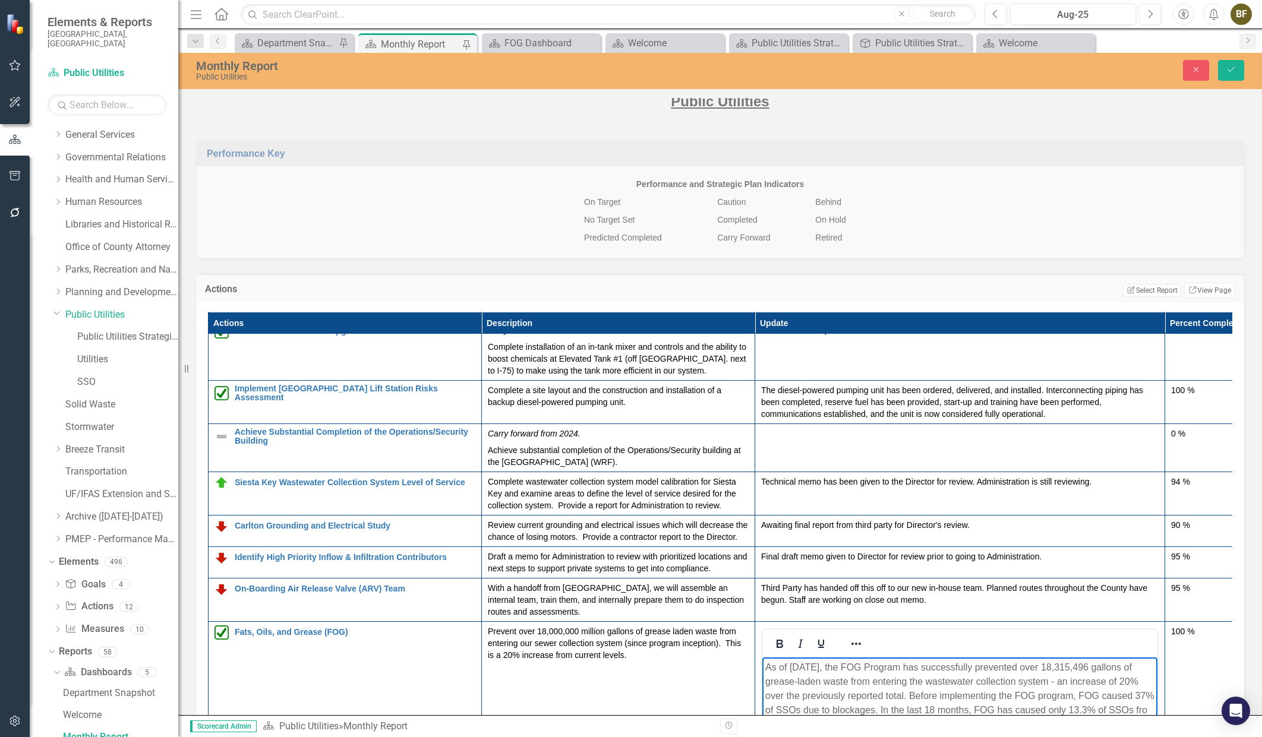
scroll to position [21, 0]
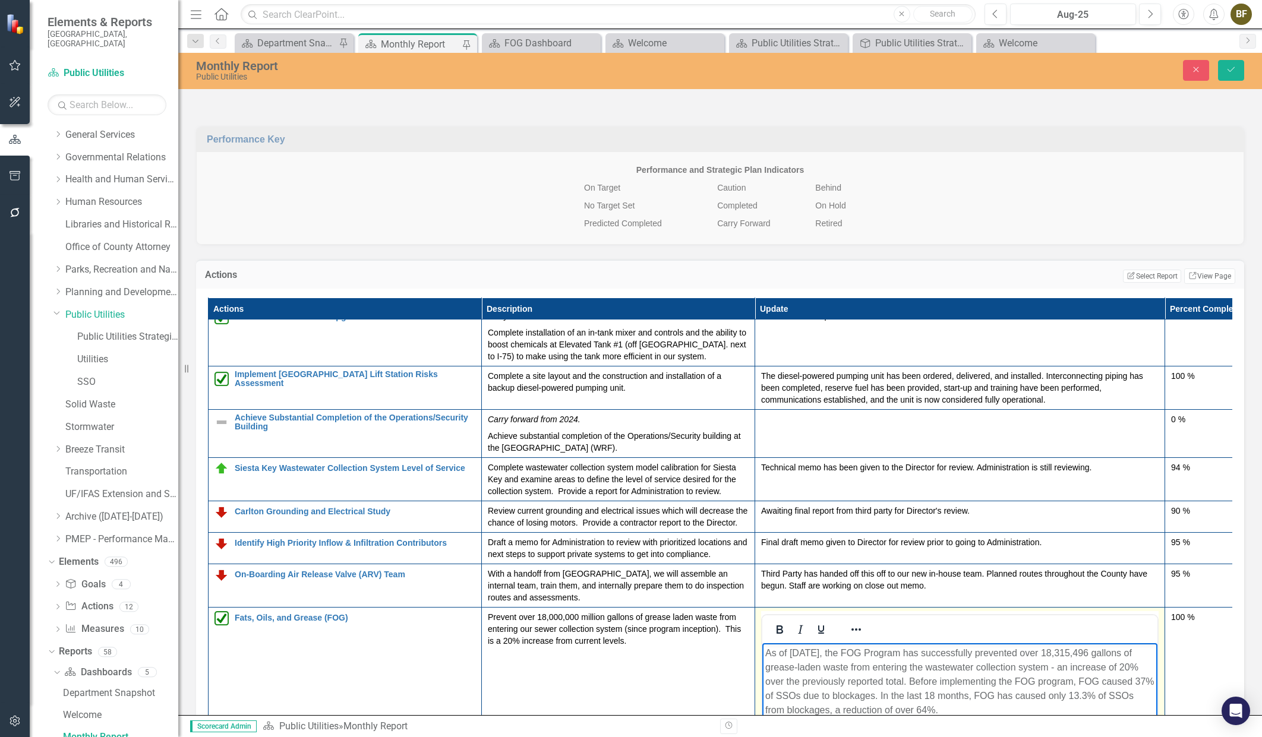
click at [944, 710] on p "As of [DATE], the FOG Program has successfully prevented over 18,315,496 gallon…" at bounding box center [959, 682] width 389 height 71
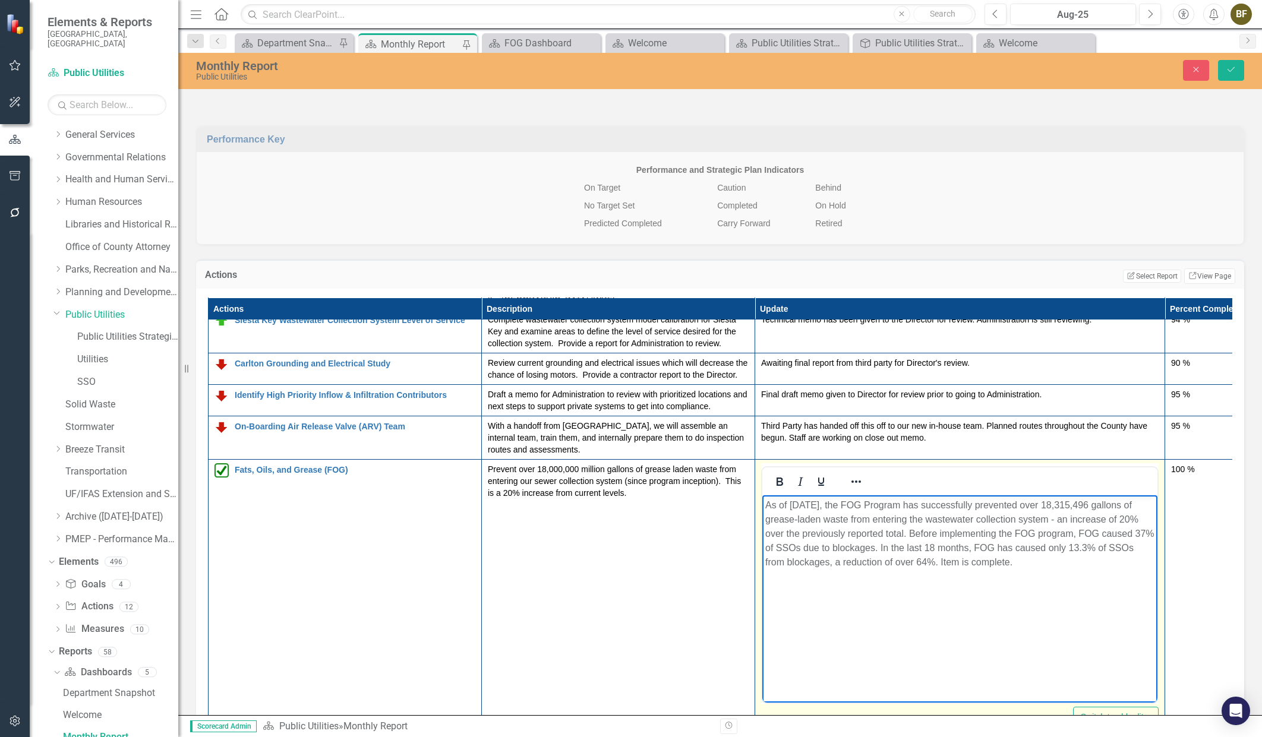
scroll to position [133, 0]
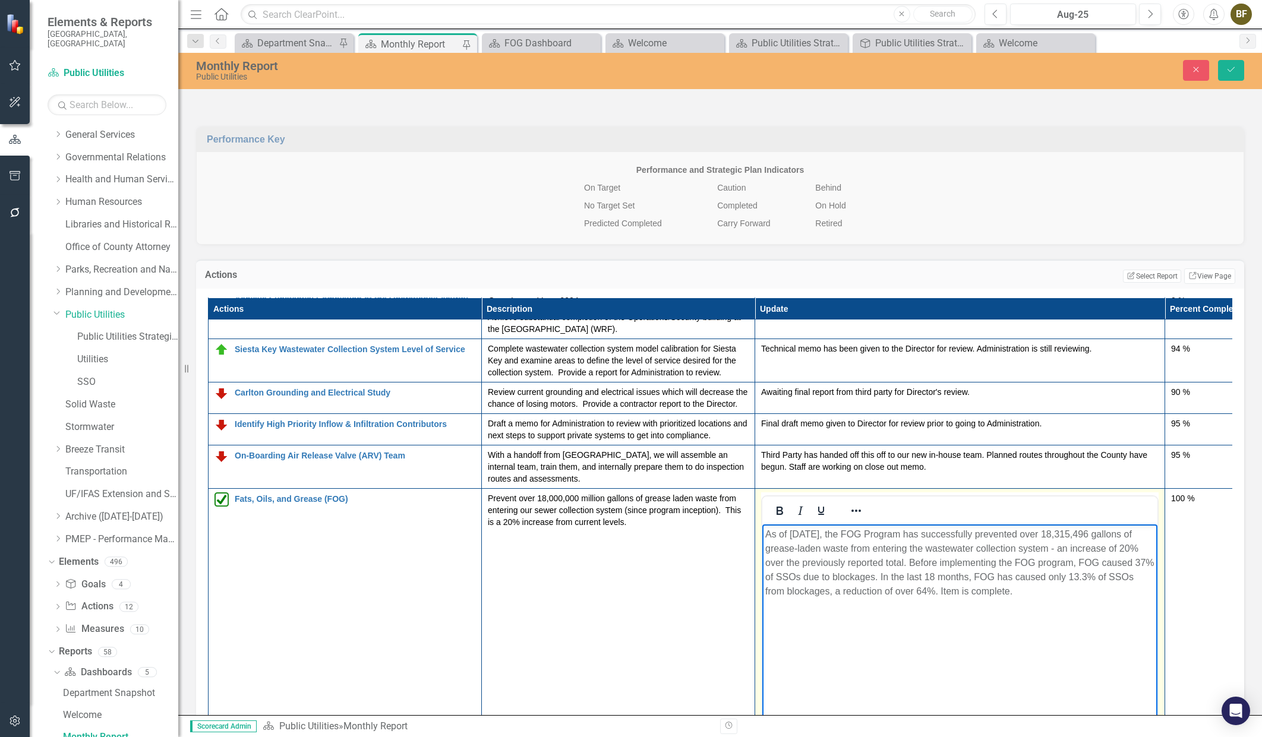
click at [941, 590] on p "As of [DATE], the FOG Program has successfully prevented over 18,315,496 gallon…" at bounding box center [959, 563] width 389 height 71
click at [892, 603] on p "As of [DATE], the FOG Program has successfully prevented over 18,315,496 gallon…" at bounding box center [959, 571] width 389 height 86
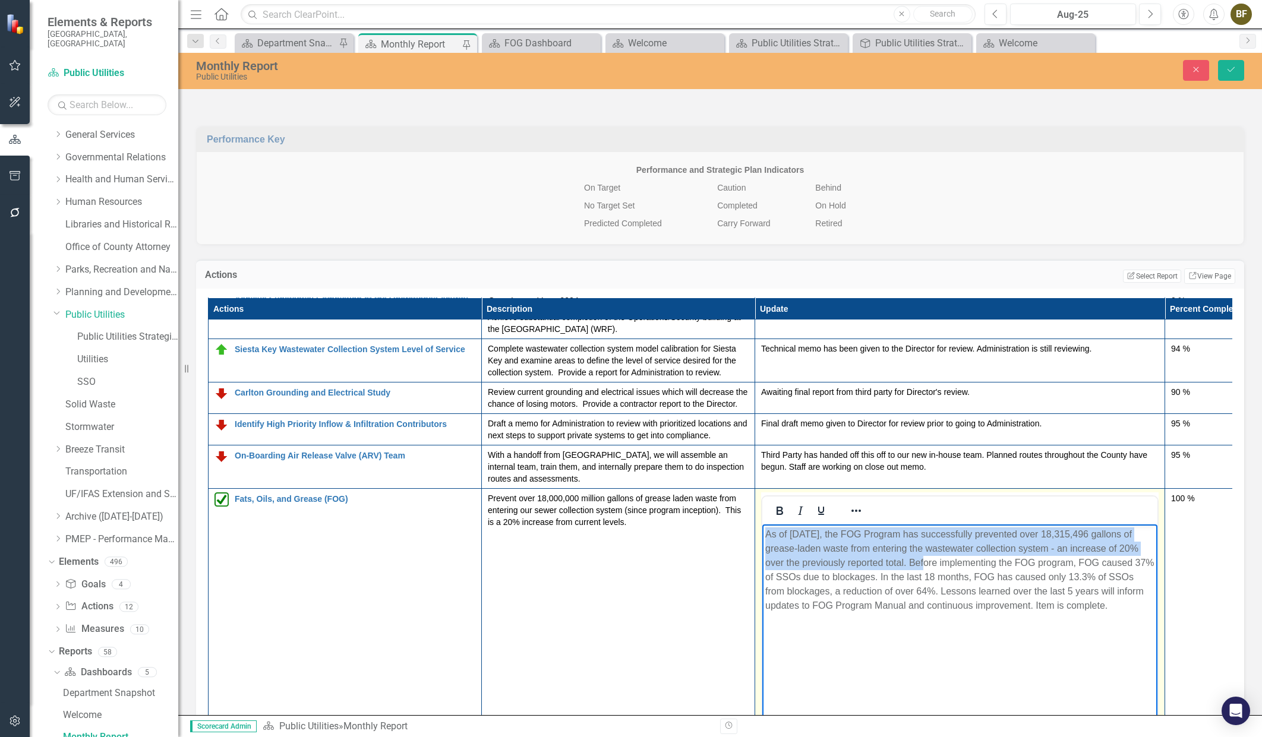
drag, startPoint x: 765, startPoint y: 531, endPoint x: 910, endPoint y: 561, distance: 147.4
click at [910, 561] on p "As of [DATE], the FOG Program has successfully prevented over 18,315,496 gallon…" at bounding box center [959, 571] width 389 height 86
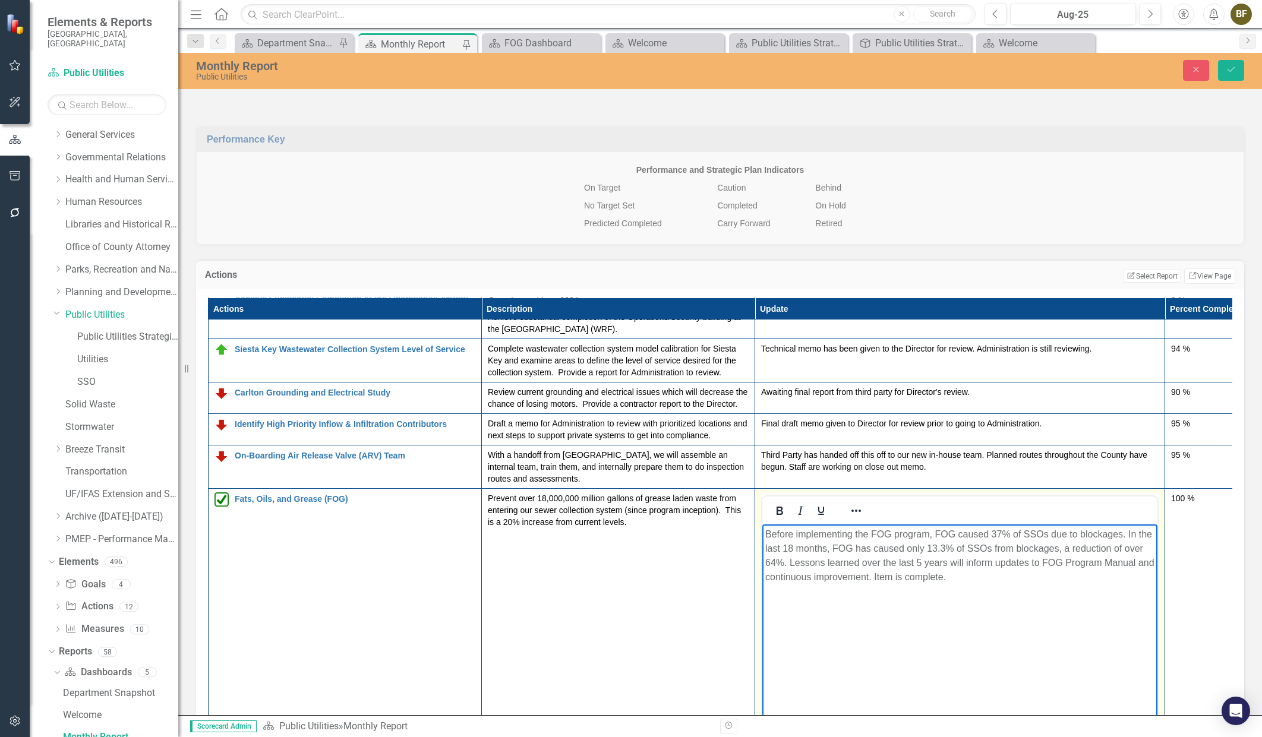
click at [788, 562] on p "Before implementing the FOG program, FOG caused 37% of SSOs due to blockages. I…" at bounding box center [959, 556] width 389 height 57
click at [1050, 591] on p "Before implementing the FOG program, FOG caused 37% of SSOs due to blockages. I…" at bounding box center [959, 563] width 389 height 71
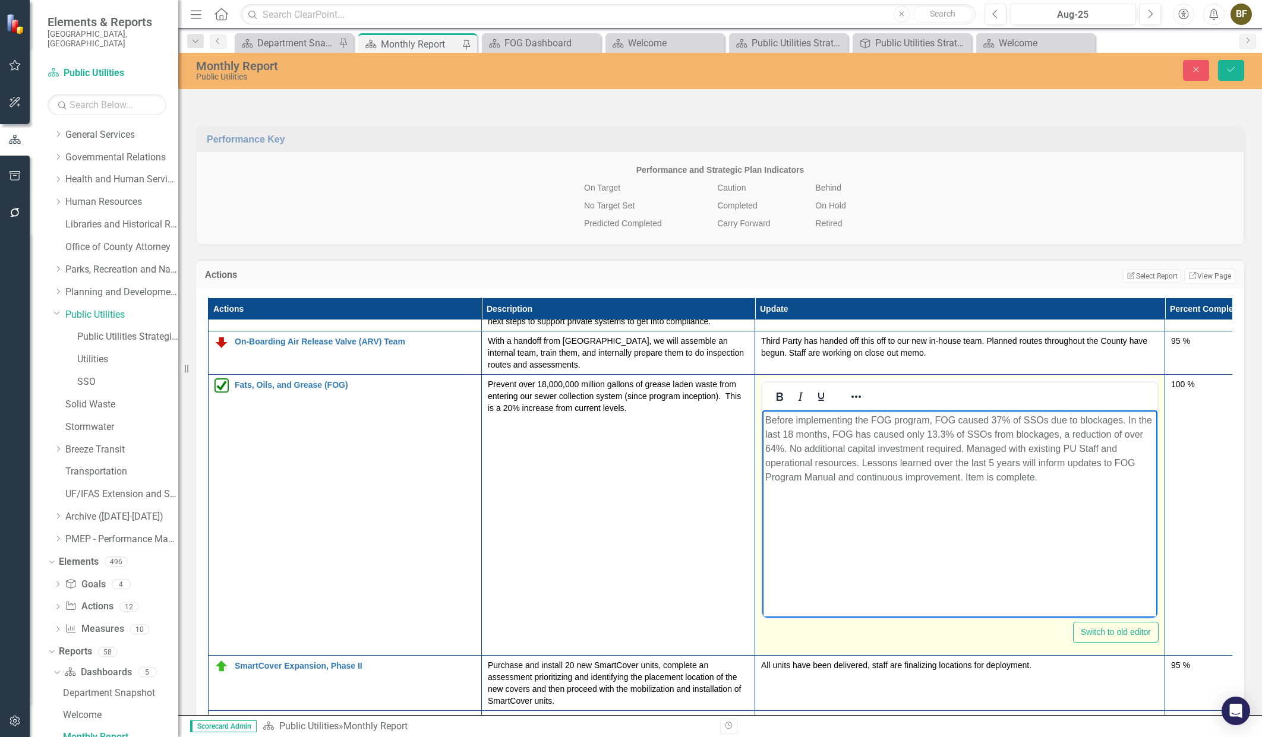
scroll to position [251, 0]
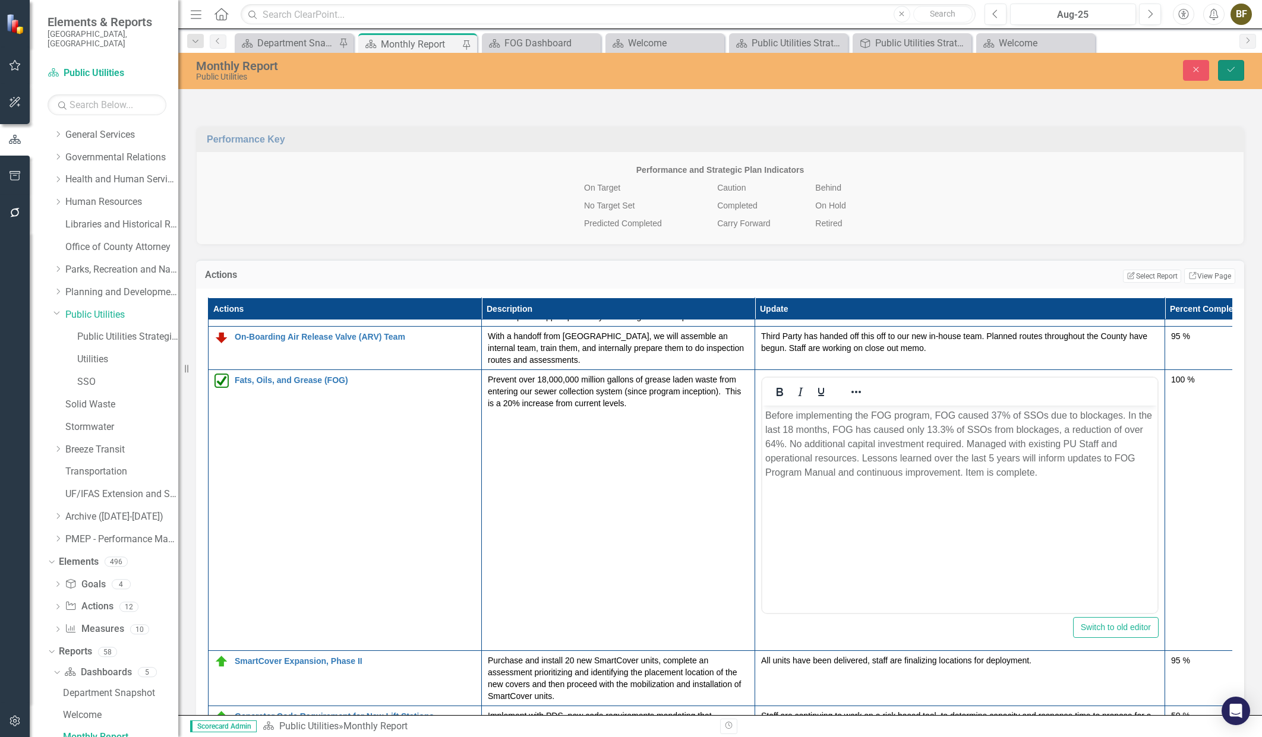
click at [1231, 72] on icon "Save" at bounding box center [1231, 69] width 11 height 8
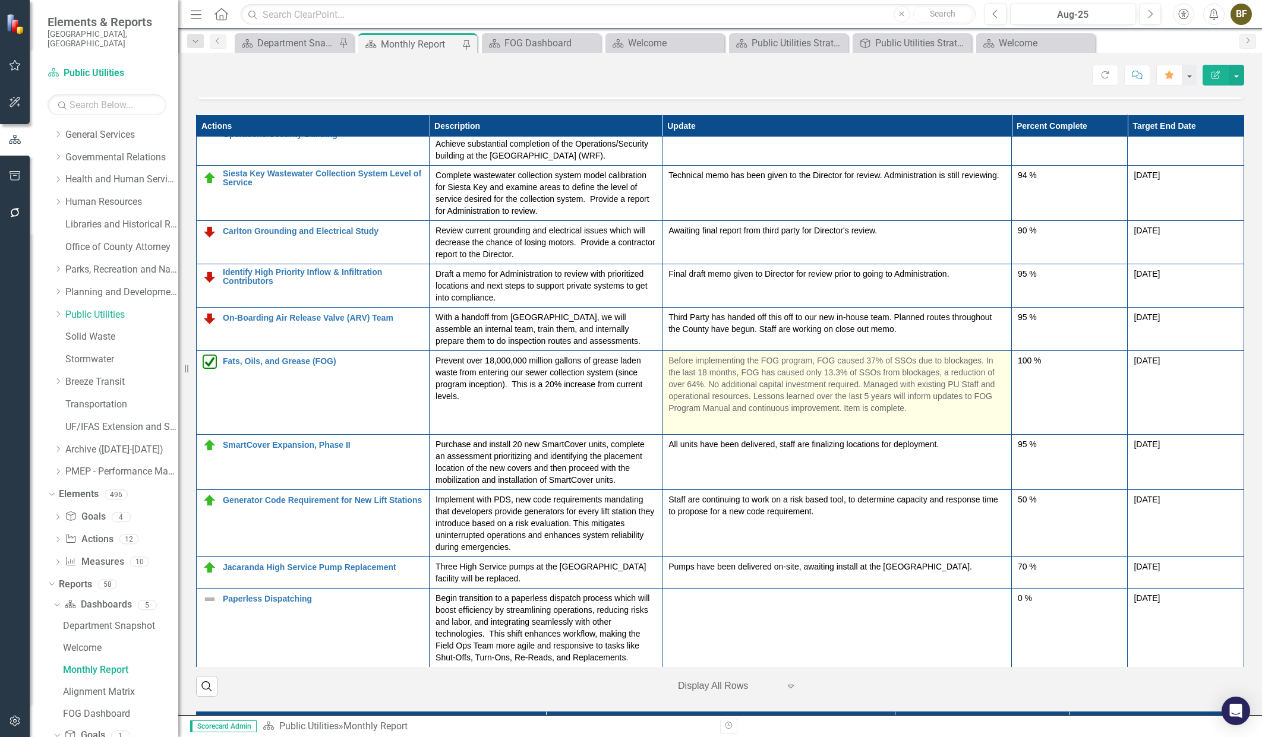
scroll to position [238, 0]
